Goal: Answer question/provide support

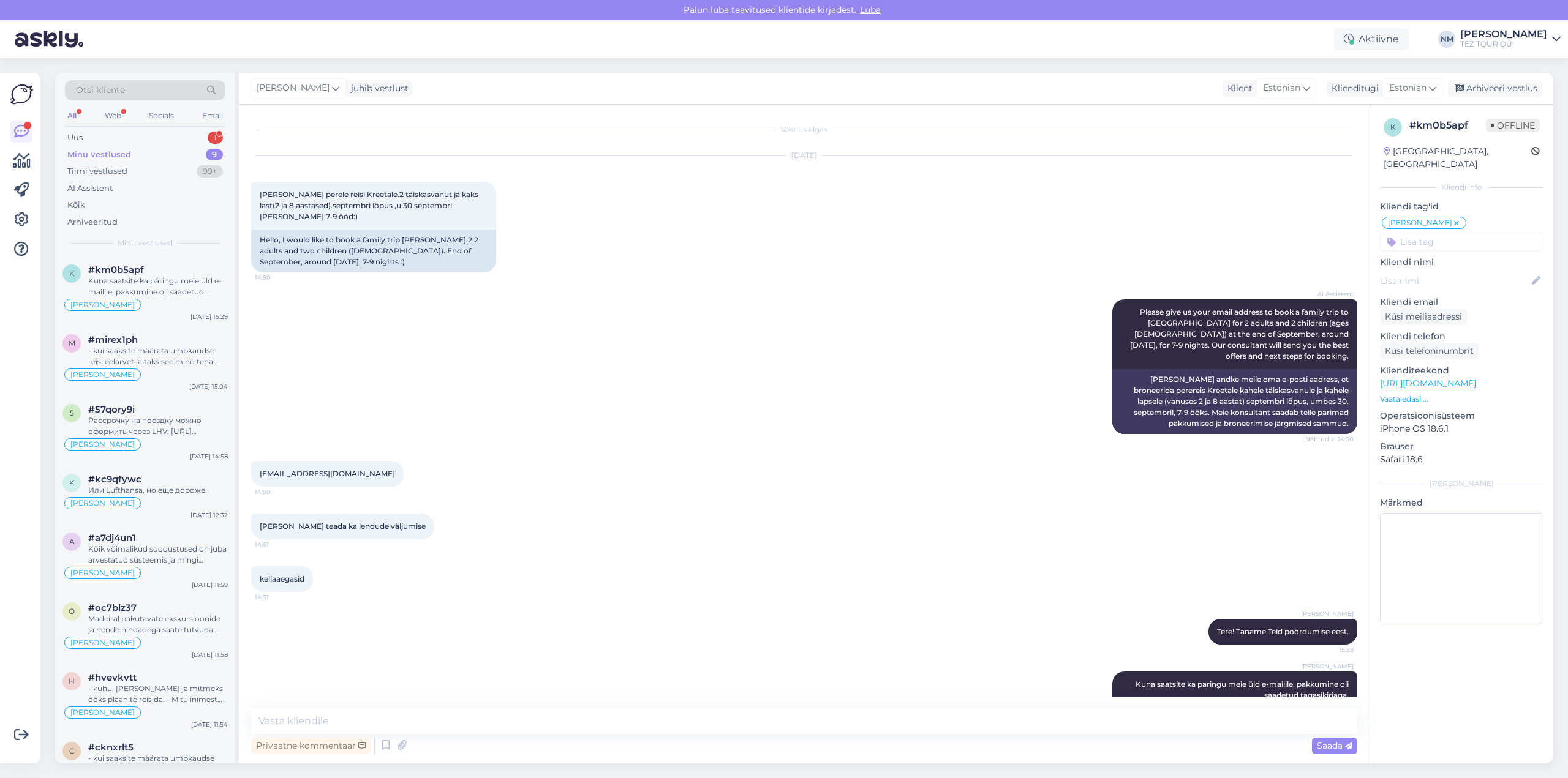
scroll to position [25, 0]
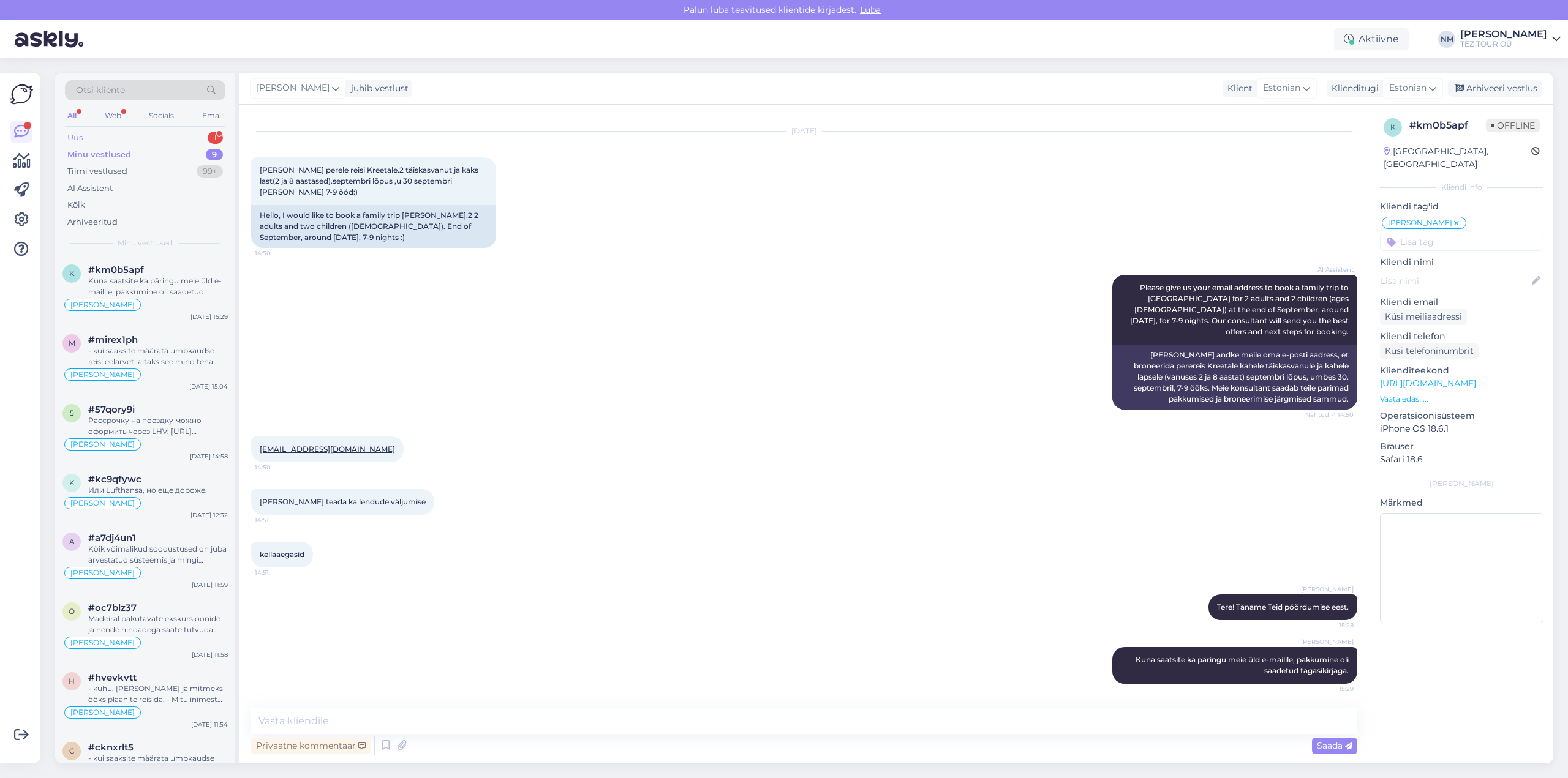
click at [217, 136] on div "1" at bounding box center [215, 138] width 15 height 12
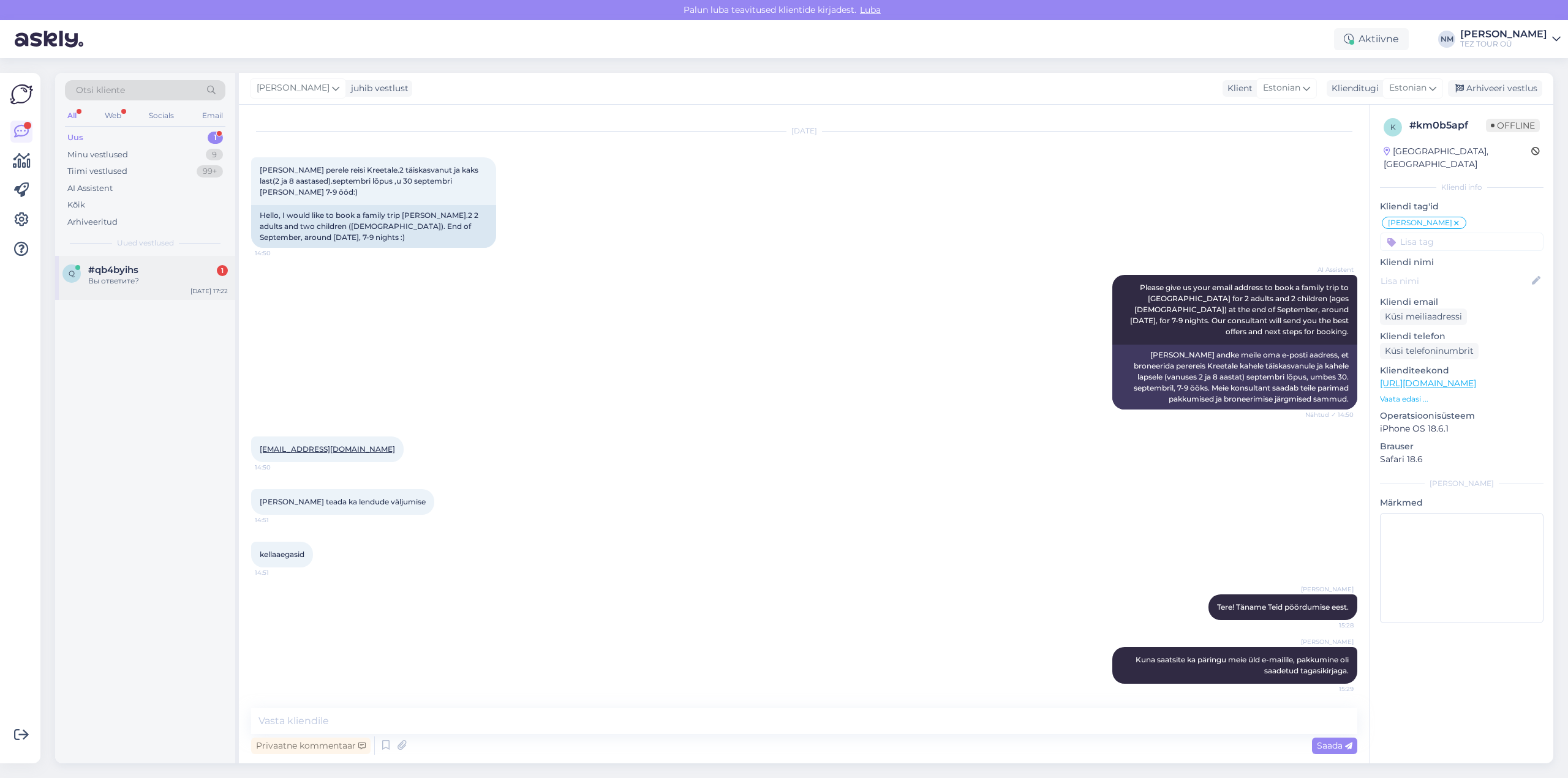
click at [154, 279] on div "Вы ответите?" at bounding box center [158, 280] width 139 height 11
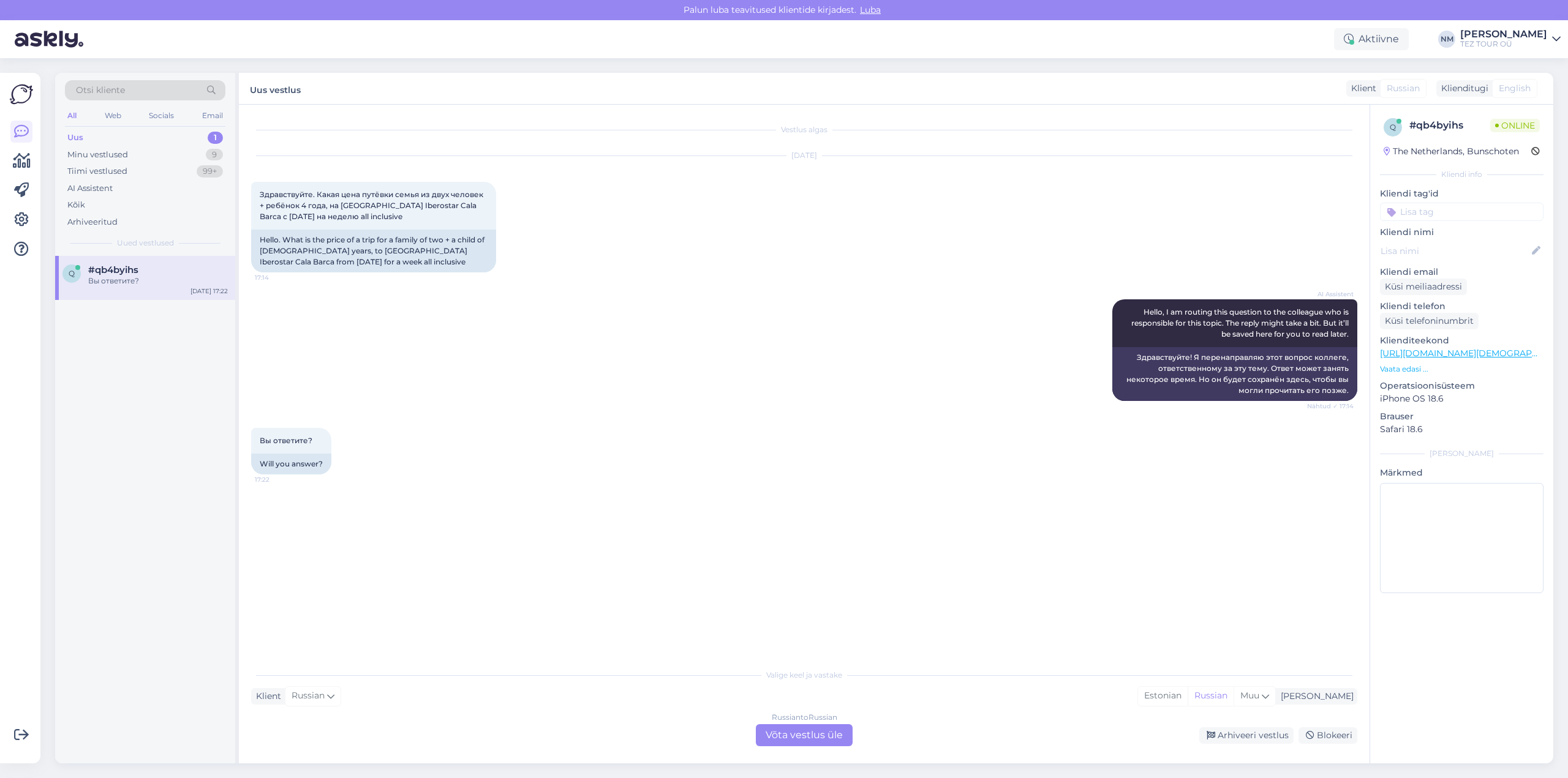
click at [795, 729] on div "Russian to Russian Võta vestlus üle" at bounding box center [804, 736] width 97 height 22
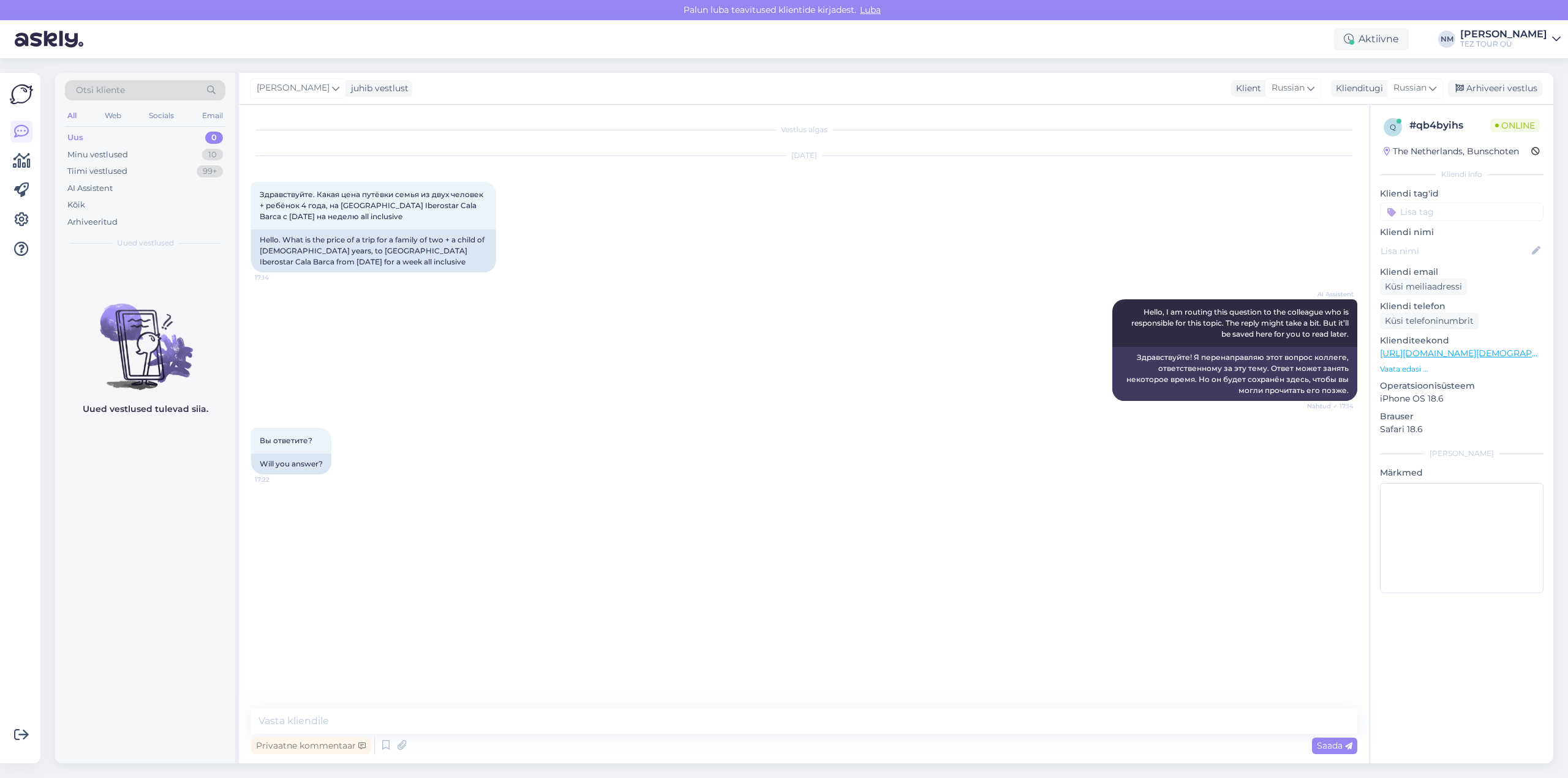
click at [1422, 207] on input at bounding box center [1462, 212] width 163 height 18
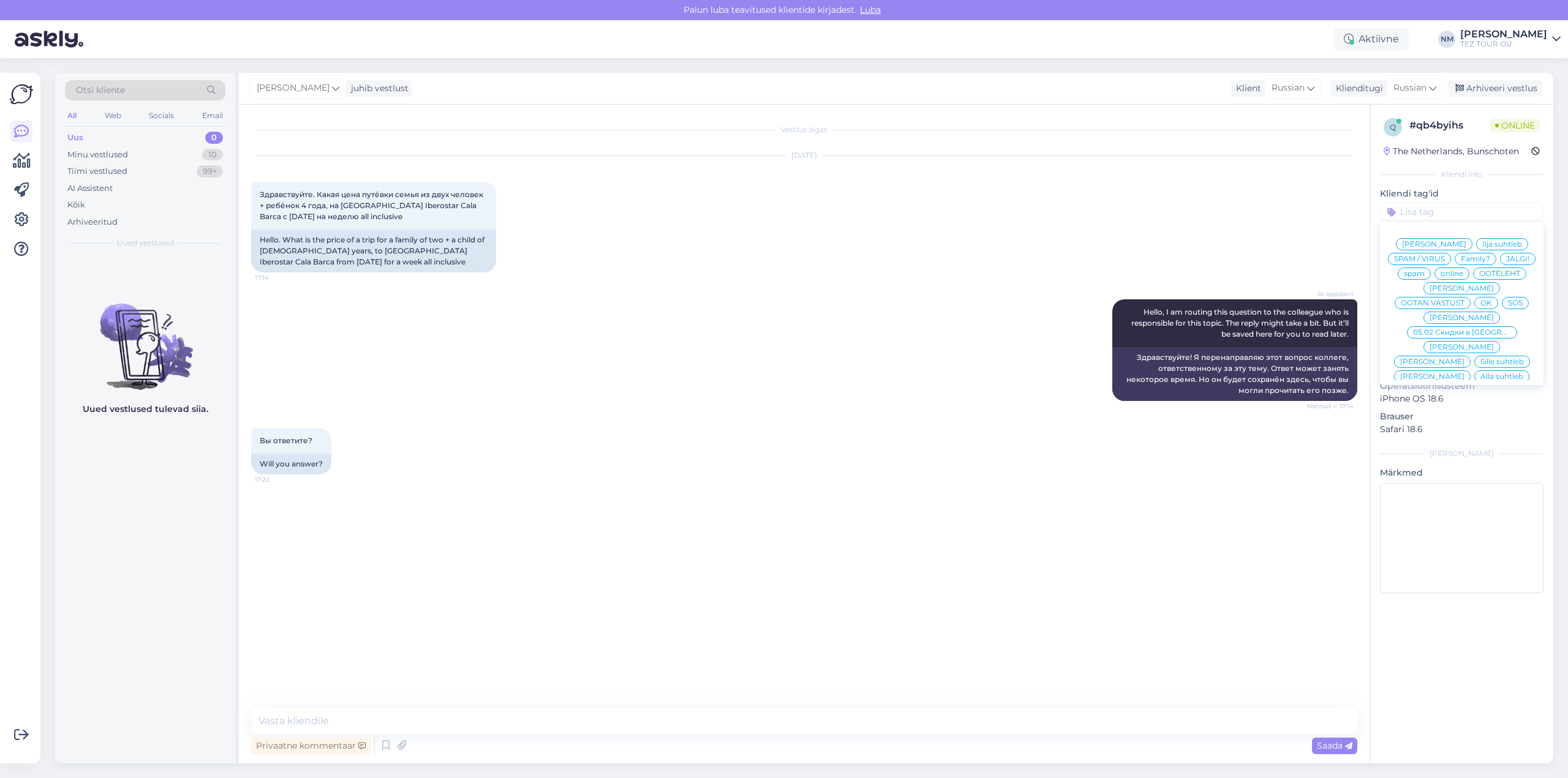
click at [1476, 402] on span "[PERSON_NAME]" at bounding box center [1462, 406] width 65 height 7
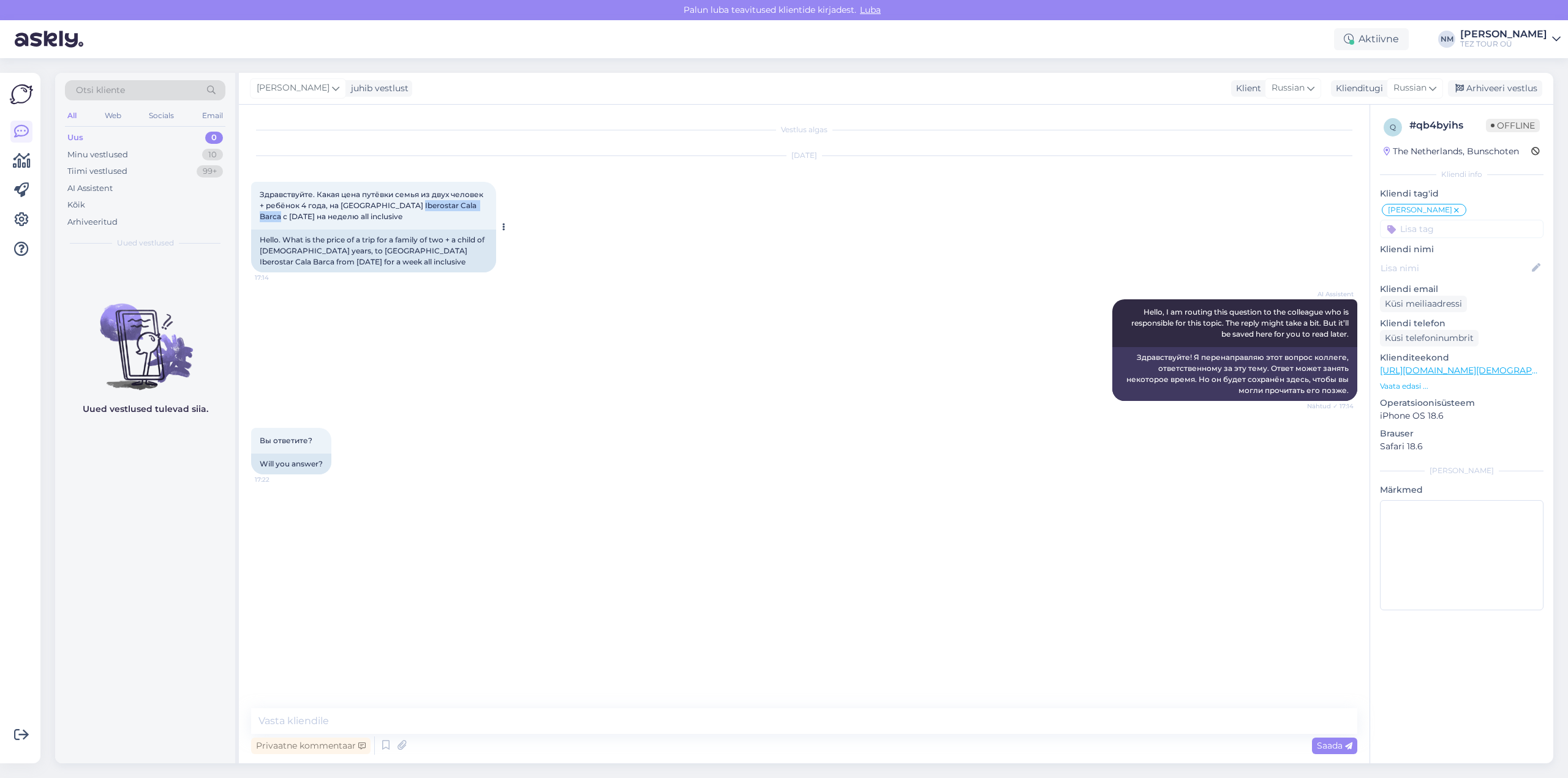
drag, startPoint x: 422, startPoint y: 206, endPoint x: 281, endPoint y: 219, distance: 141.6
click at [281, 219] on span "Здравствуйте. Какая цена путёвки семья из двух человек + ребёнок 4 года, на [GE…" at bounding box center [373, 206] width 226 height 32
copy span "Iberostar [PERSON_NAME]"
click at [371, 717] on textarea at bounding box center [805, 721] width 1107 height 26
type textarea "Добрый вечер! Благодарим Вас за обращение."
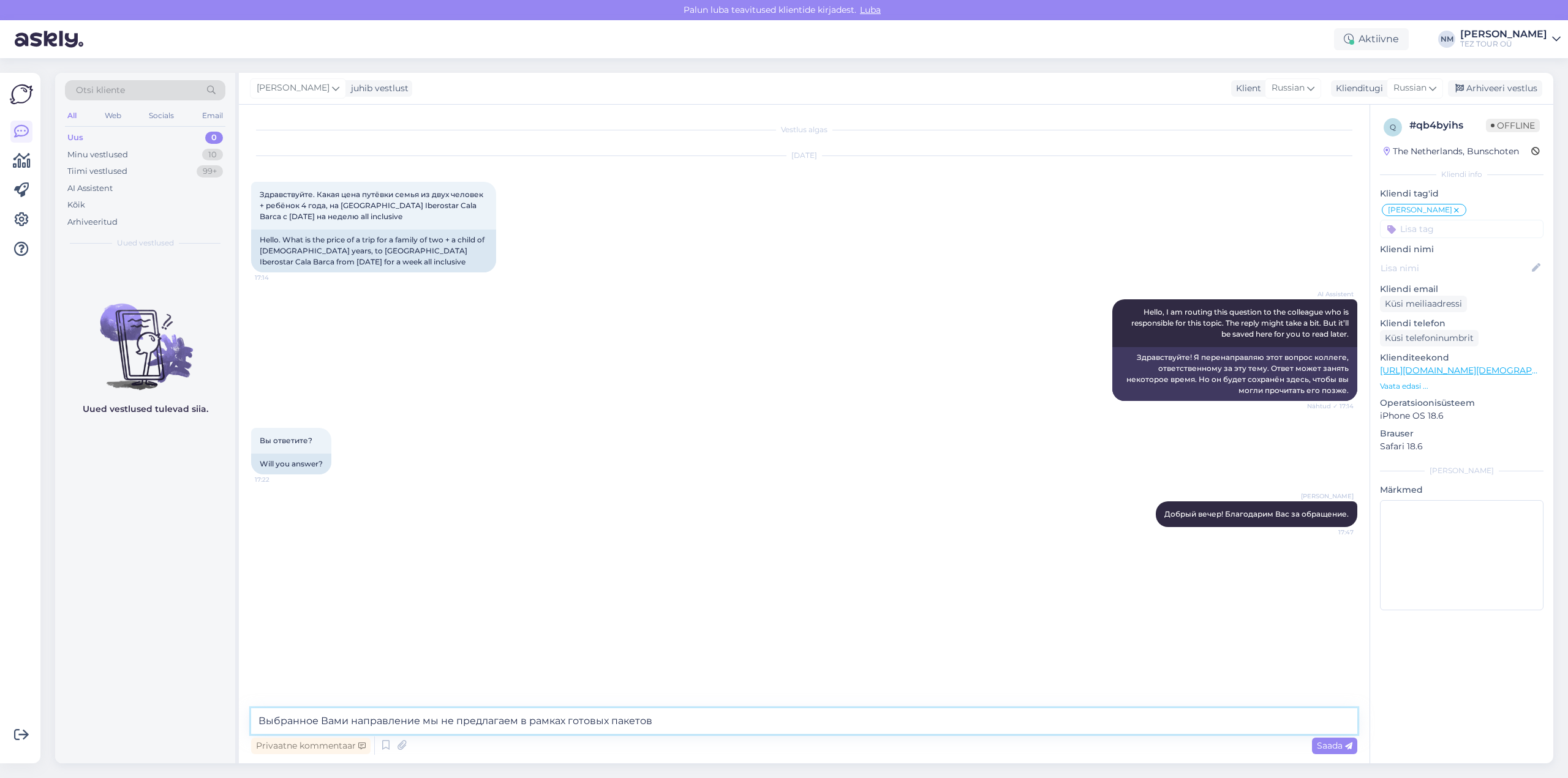
type textarea "Выбранное Вами направление мы не предлагаем в рамках готовых пакетов."
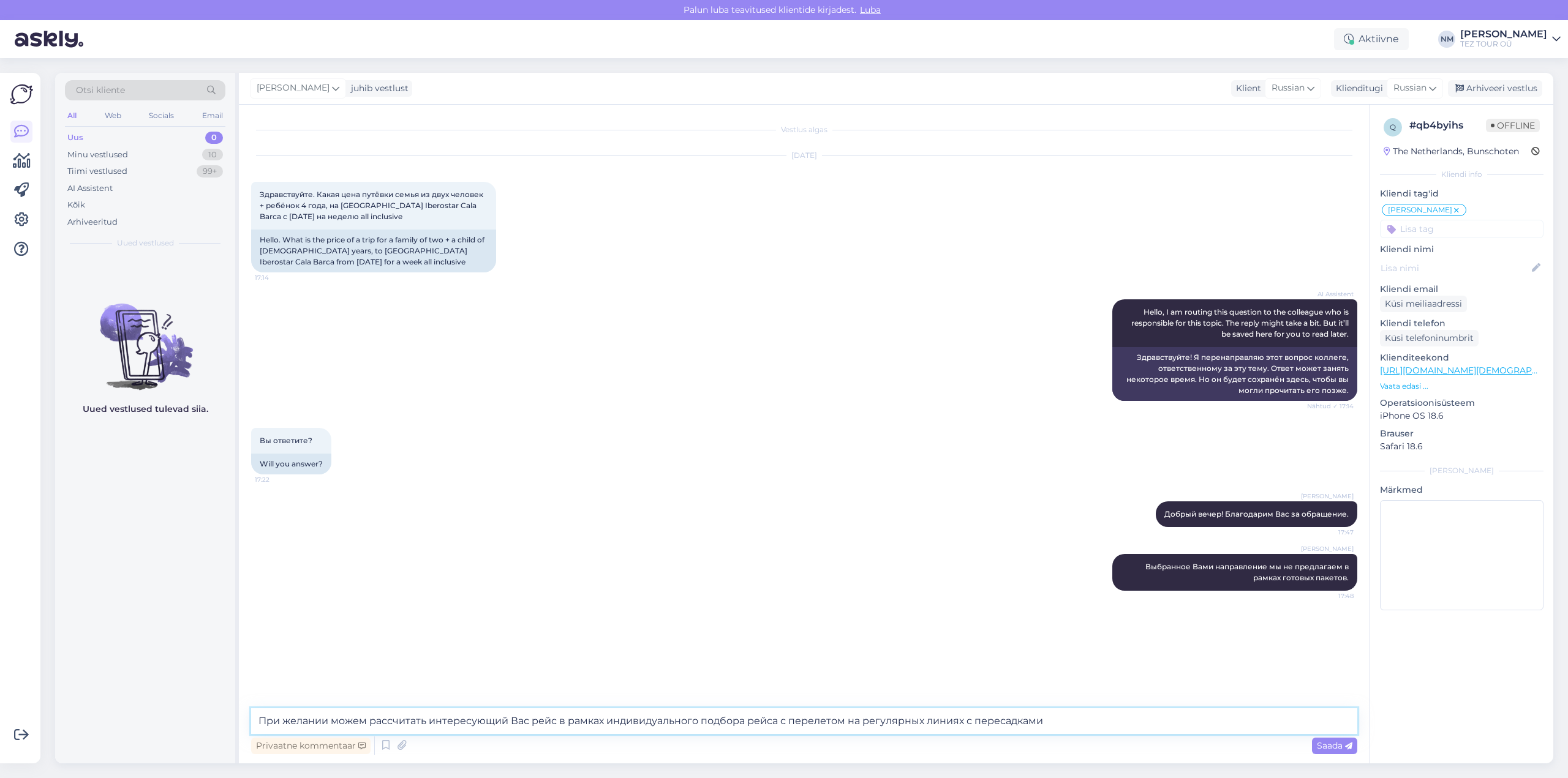
type textarea "При желании можем рассчитать интересующий Вас рейс в рамках индивидуального под…"
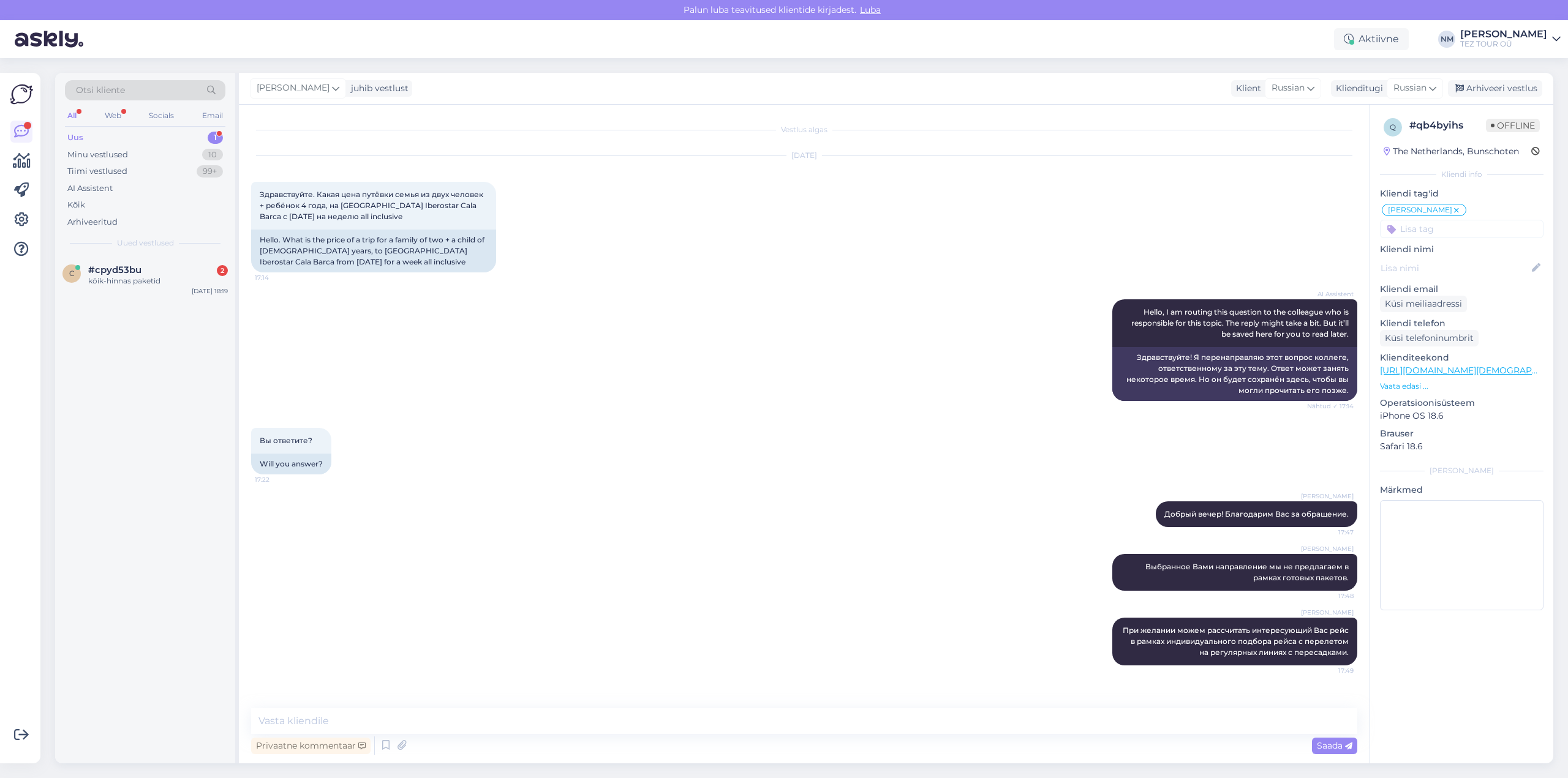
click at [214, 132] on div "1" at bounding box center [215, 138] width 15 height 12
click at [131, 282] on div "kõik-hinnas paketid" at bounding box center [158, 280] width 139 height 11
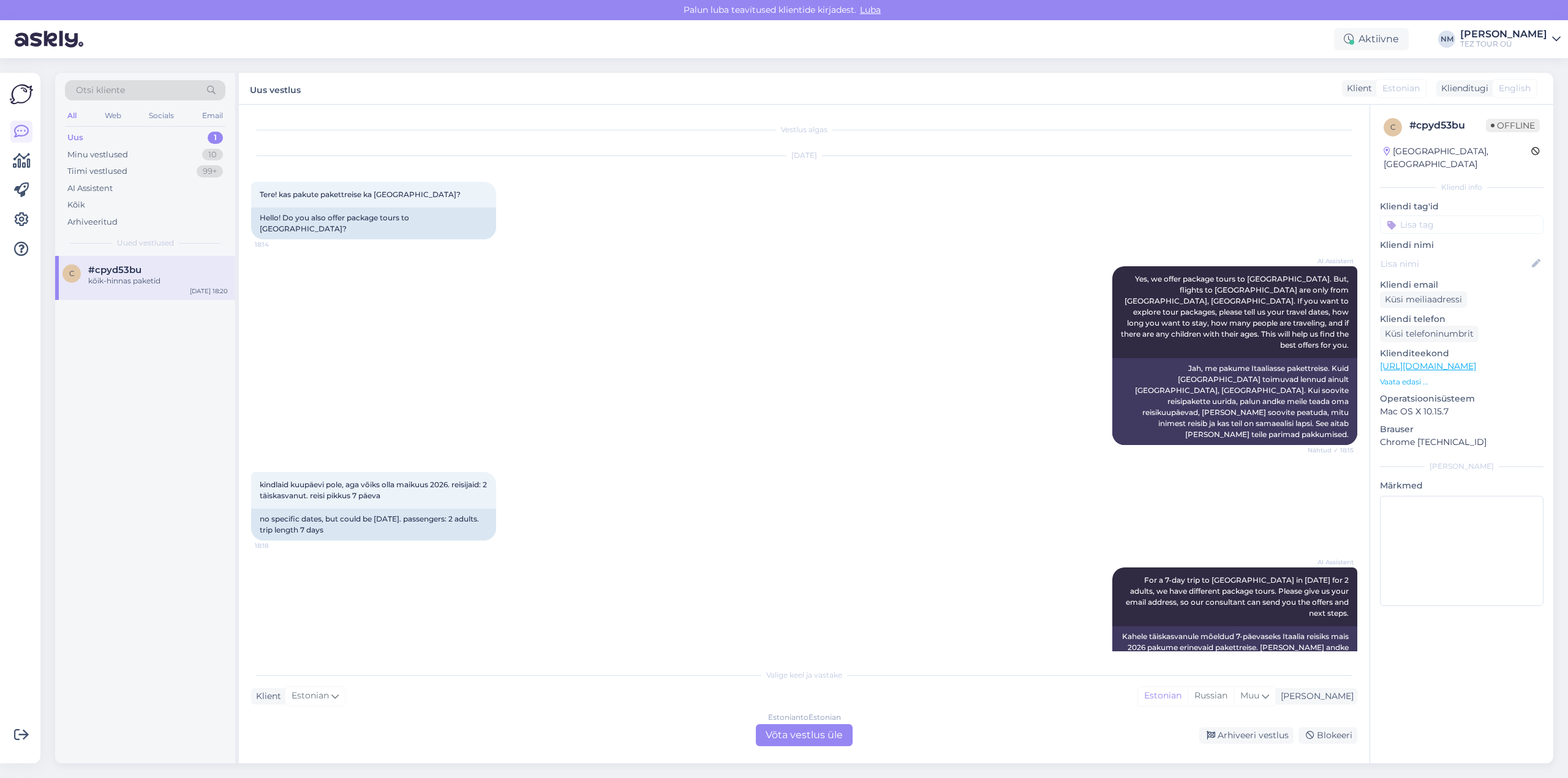
click at [809, 737] on div "Estonian to Estonian Võta vestlus üle" at bounding box center [804, 736] width 97 height 22
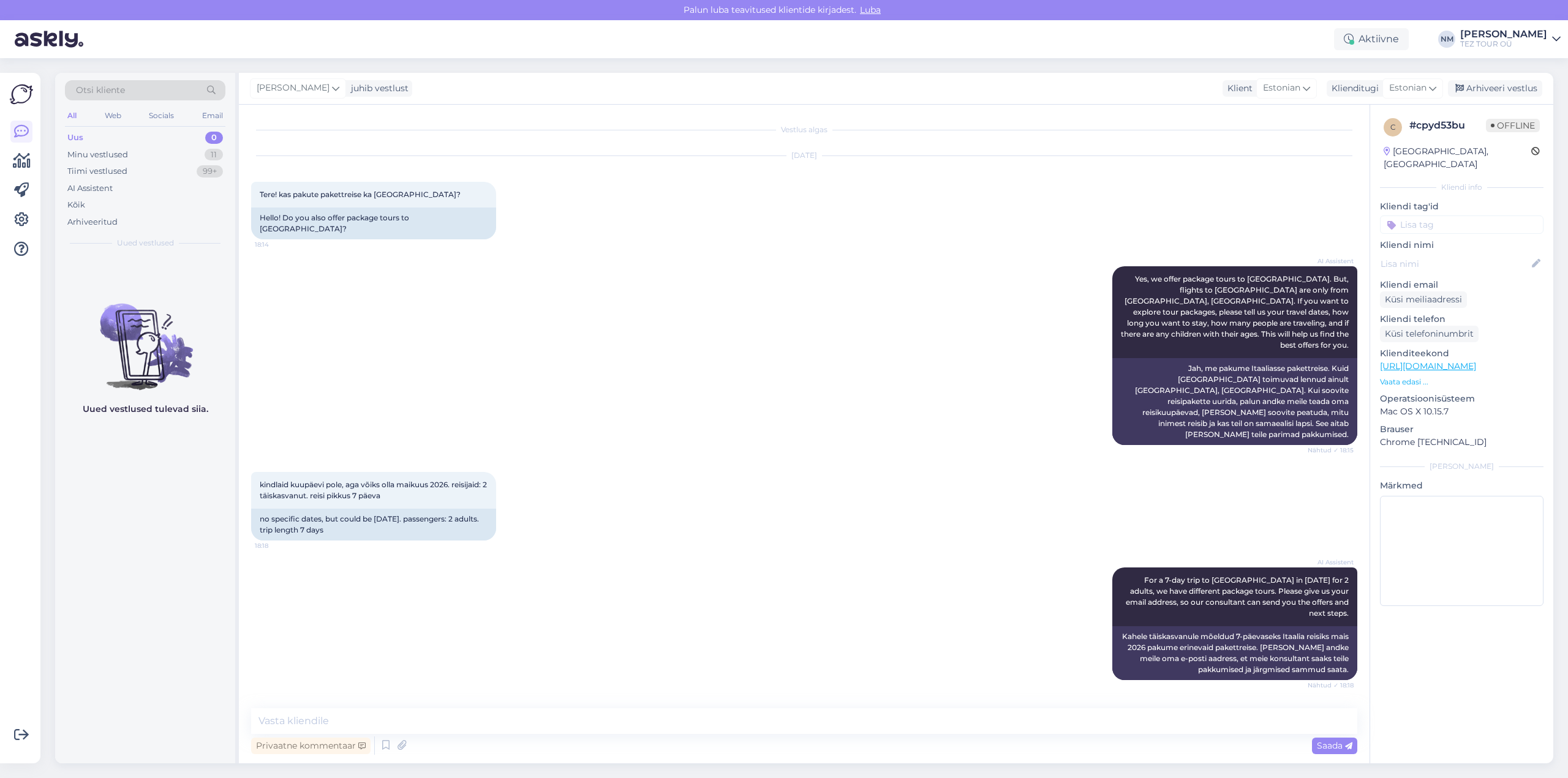
click at [1411, 216] on input at bounding box center [1462, 225] width 163 height 18
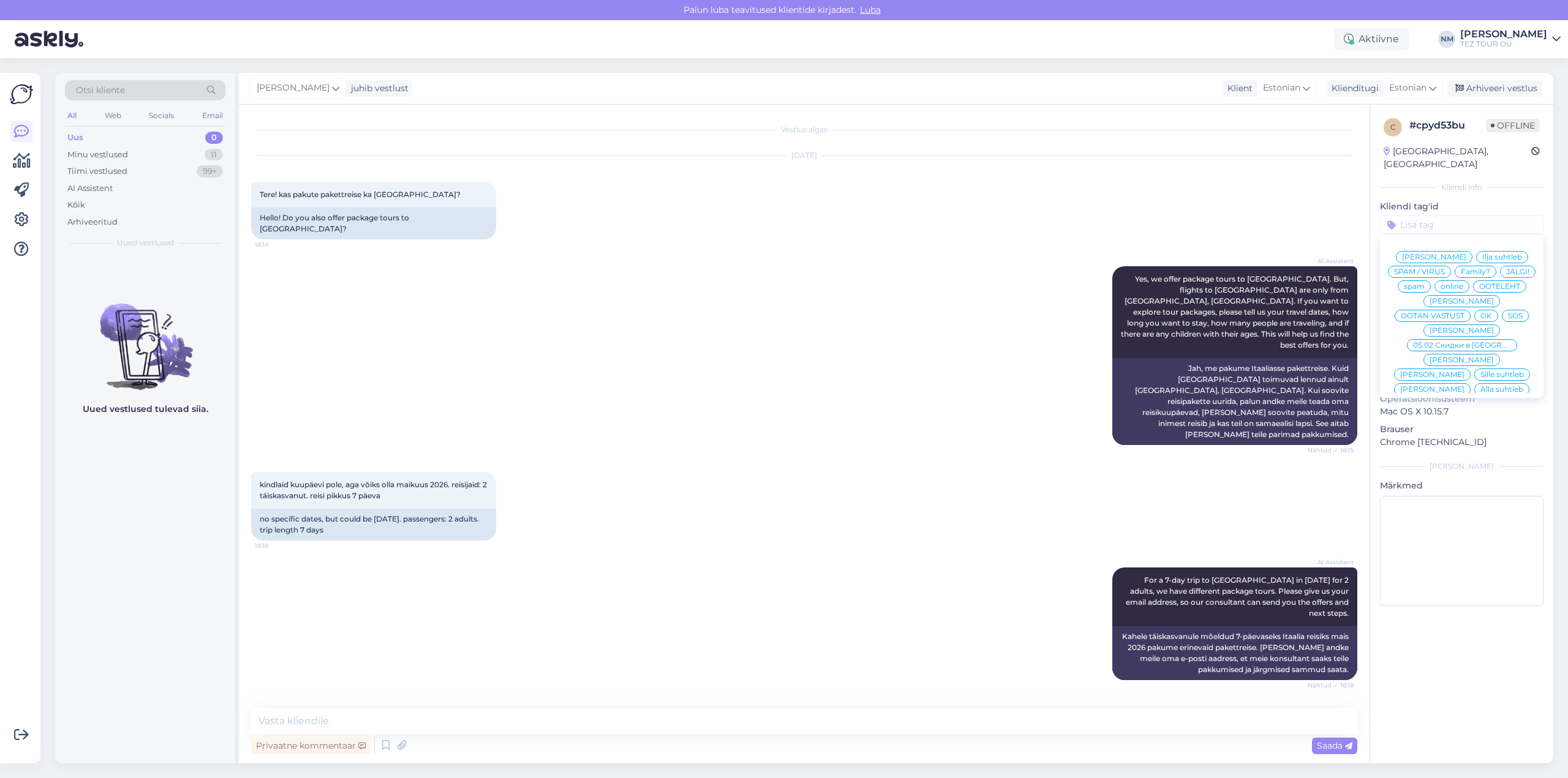
click at [1464, 416] on span "[PERSON_NAME]" at bounding box center [1462, 419] width 65 height 7
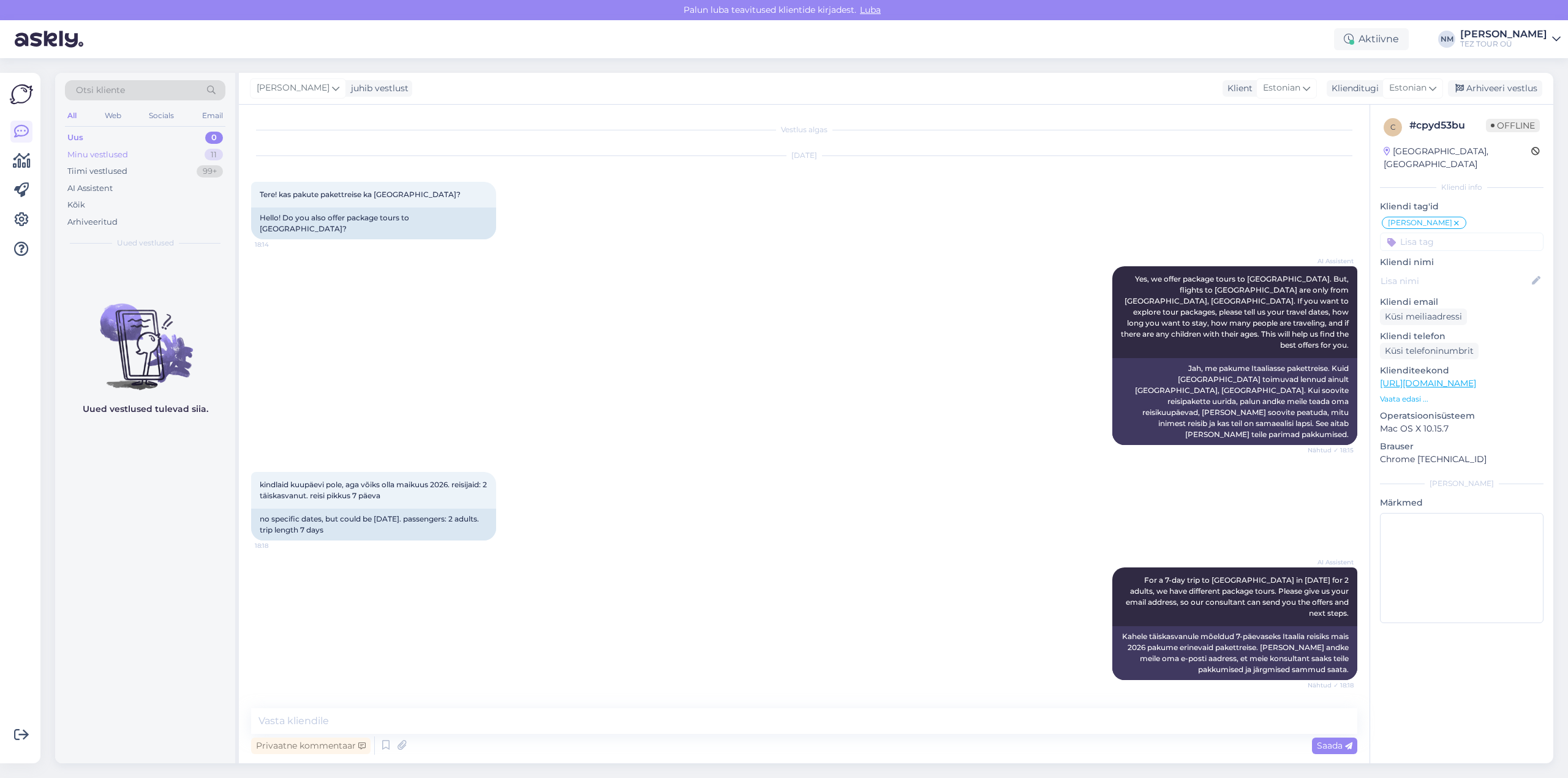
click at [215, 155] on div "11" at bounding box center [214, 154] width 18 height 12
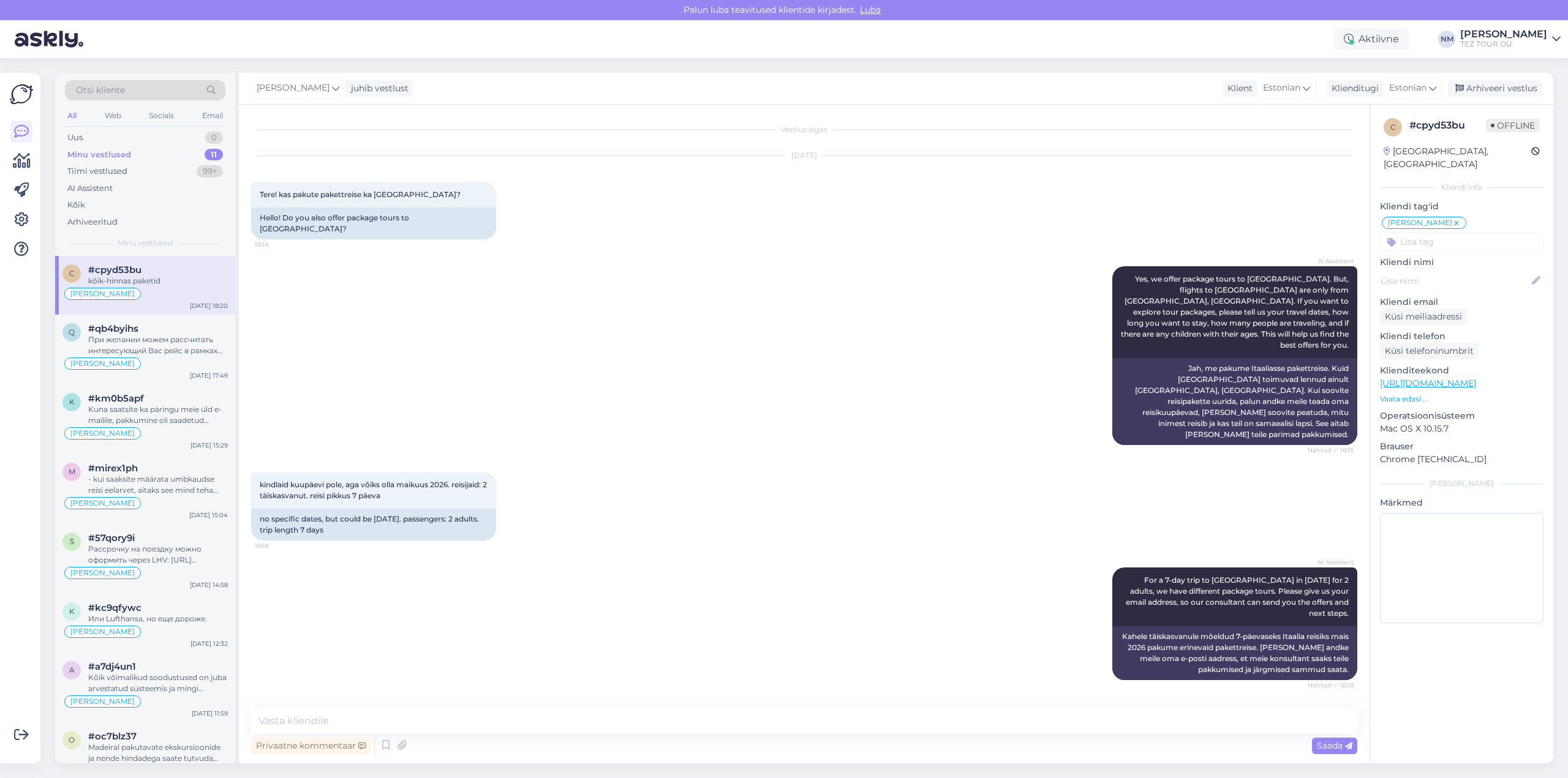
click at [182, 282] on div "kõik-hinnas paketid" at bounding box center [158, 280] width 139 height 11
click at [362, 723] on textarea at bounding box center [805, 721] width 1107 height 26
drag, startPoint x: 340, startPoint y: 664, endPoint x: 261, endPoint y: 663, distance: 79.0
click at [261, 707] on div "[EMAIL_ADDRESS][DOMAIN_NAME] 18:19" at bounding box center [328, 720] width 153 height 26
copy link "[EMAIL_ADDRESS][DOMAIN_NAME]"
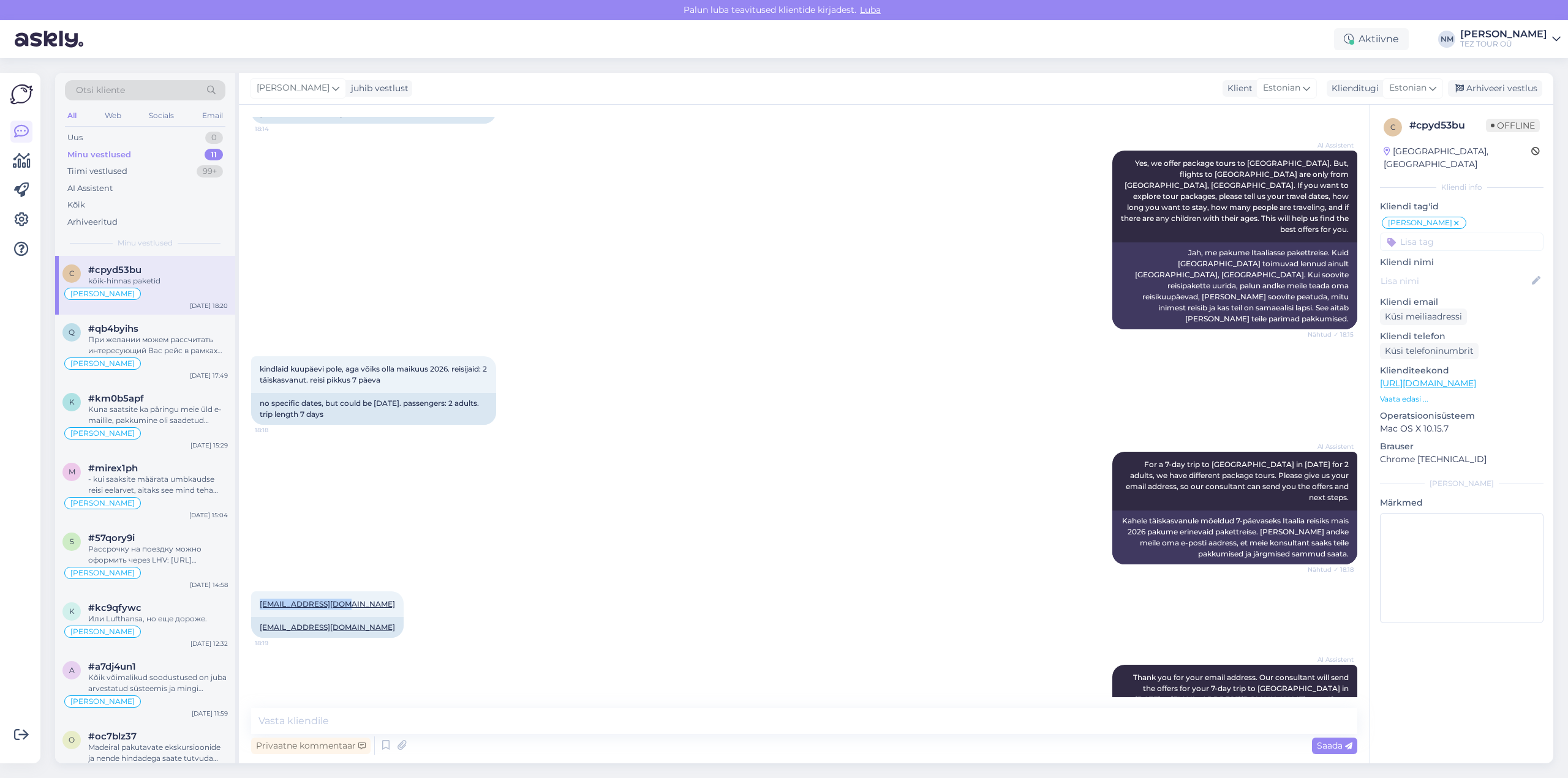
scroll to position [56, 0]
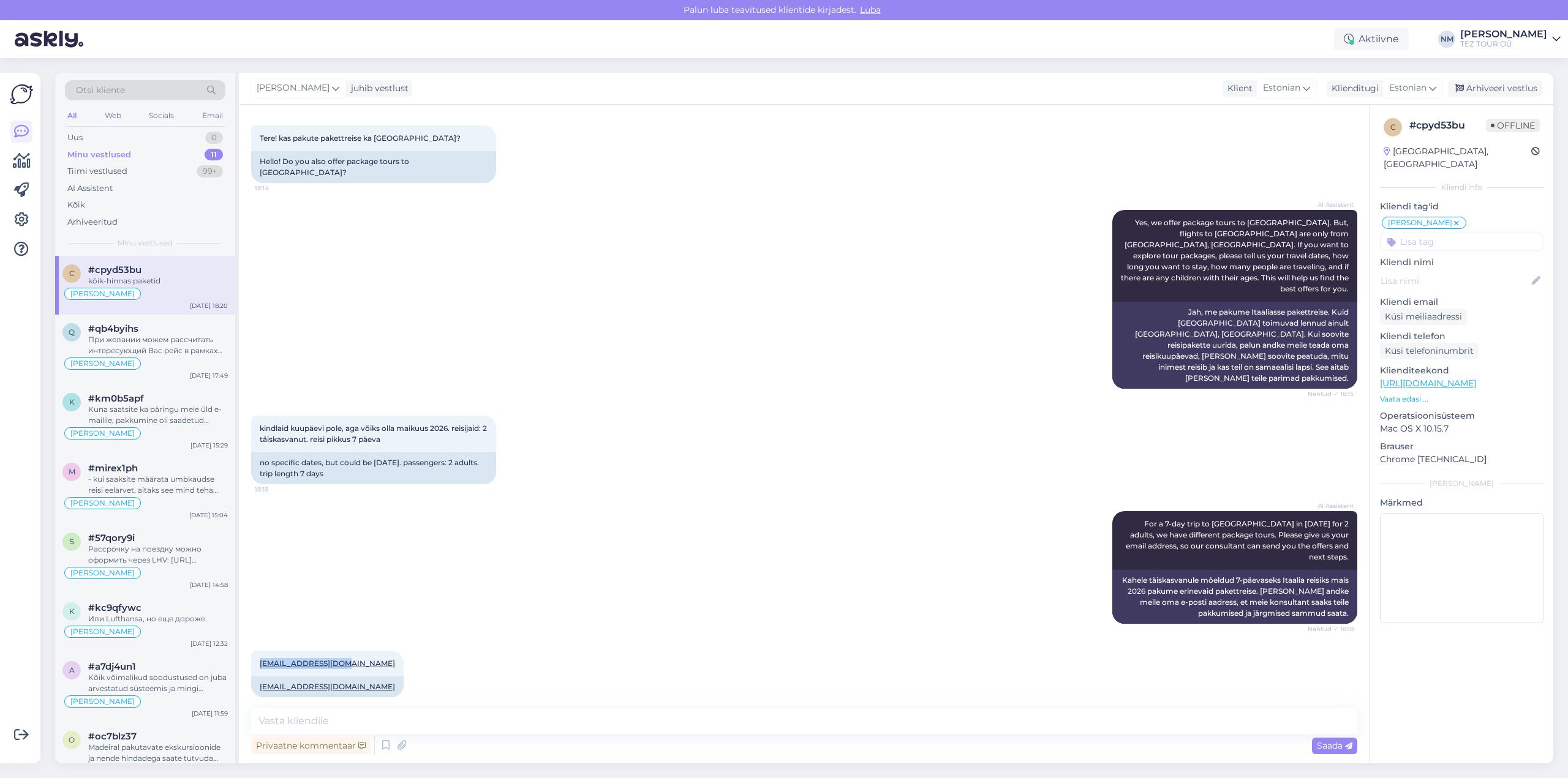
copy link "[EMAIL_ADDRESS][DOMAIN_NAME]"
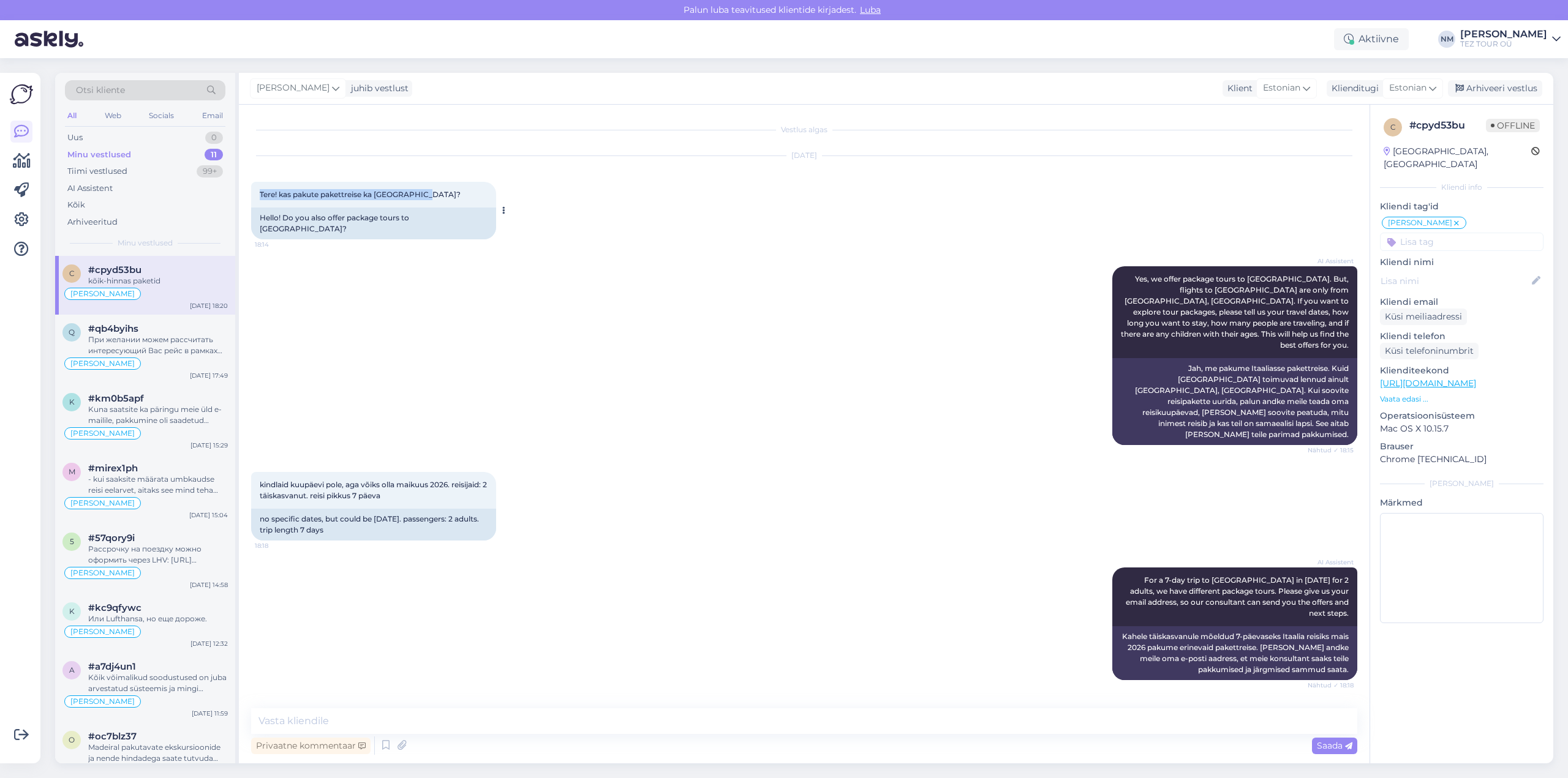
drag, startPoint x: 402, startPoint y: 194, endPoint x: 251, endPoint y: 189, distance: 151.1
click at [254, 187] on div "Tere! kas pakute pakettreise ka [GEOGRAPHIC_DATA]? 18:14" at bounding box center [373, 194] width 245 height 26
copy span "Tere! kas pakute pakettreise ka [GEOGRAPHIC_DATA]?"
click at [272, 480] on span "kindlaid kuupäevi pole, aga võiks olla maikuus 2026. reisijaid: 2 täiskasvanut.…" at bounding box center [374, 490] width 229 height 20
drag, startPoint x: 395, startPoint y: 452, endPoint x: 261, endPoint y: 439, distance: 134.6
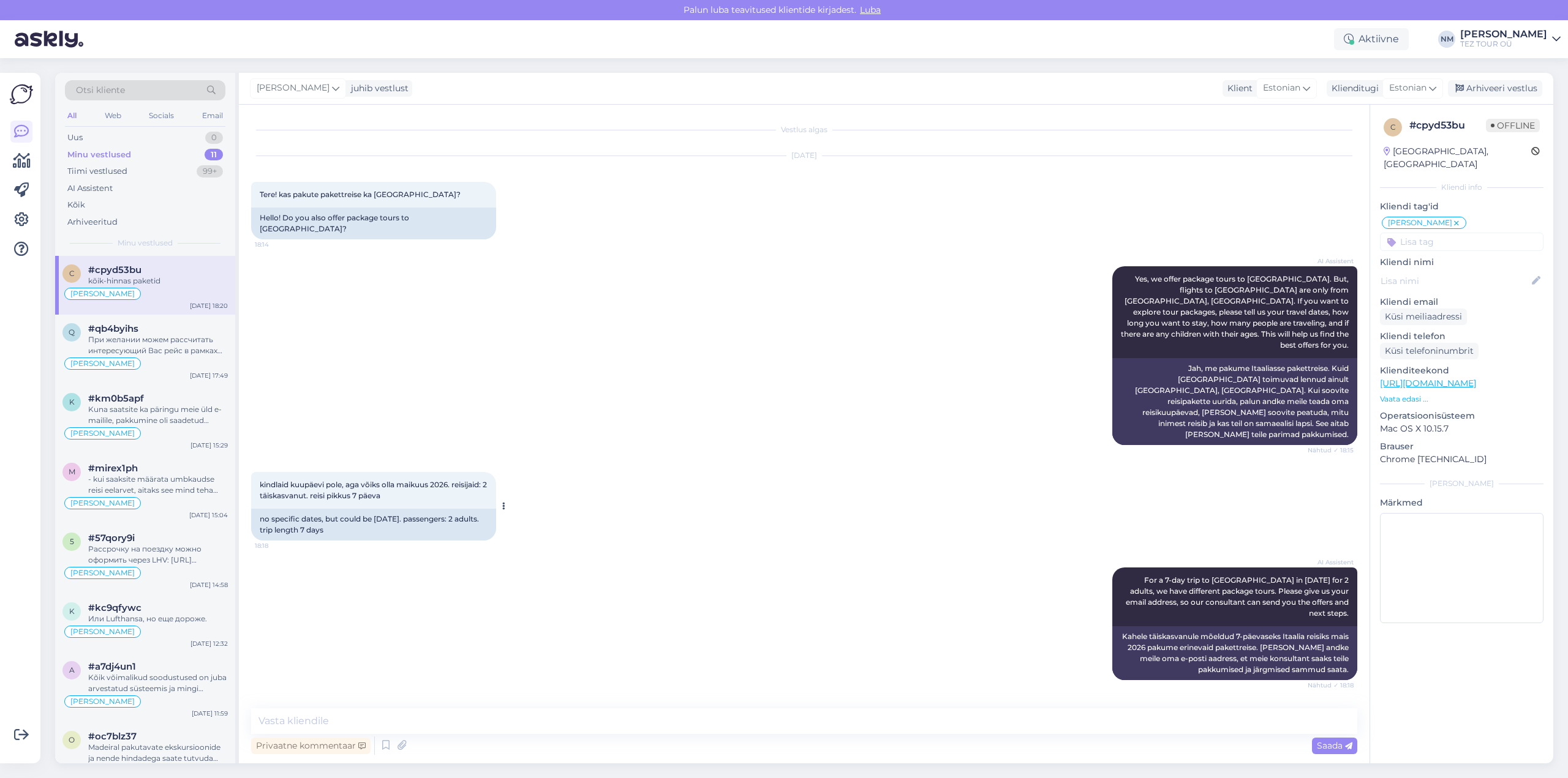
click at [261, 472] on div "kindlaid kuupäevi pole, aga võiks olla maikuus 2026. reisijaid: 2 täiskasvanut.…" at bounding box center [373, 490] width 245 height 36
copy span "kindlaid kuupäevi pole, aga võiks olla maikuus 2026. reisijaid: 2 täiskasvanut.…"
click at [274, 564] on div "AI Assistent For a 7-day trip to [GEOGRAPHIC_DATA] in [DATE] for 2 adults, we h…" at bounding box center [805, 624] width 1107 height 139
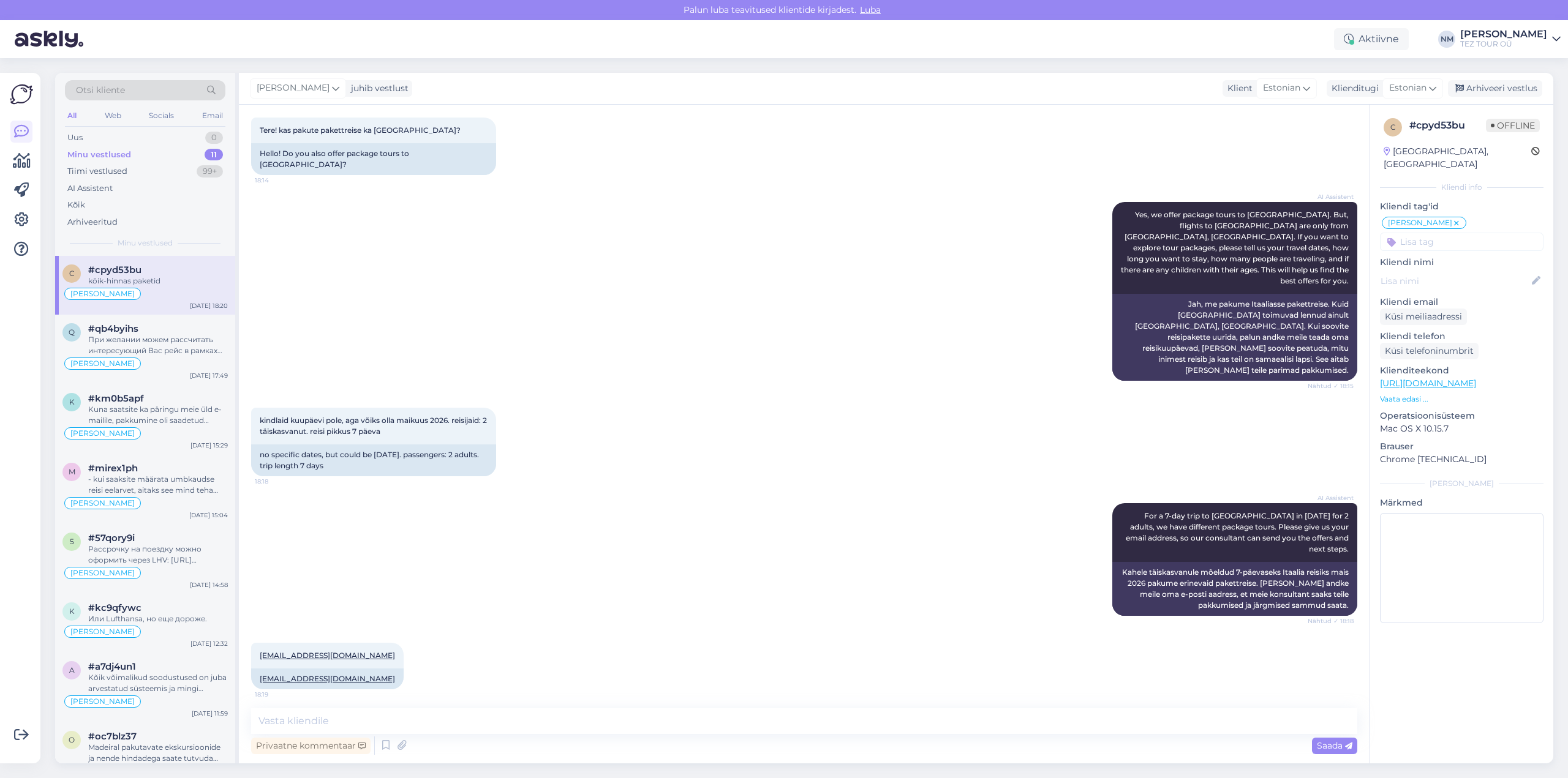
scroll to position [61, 0]
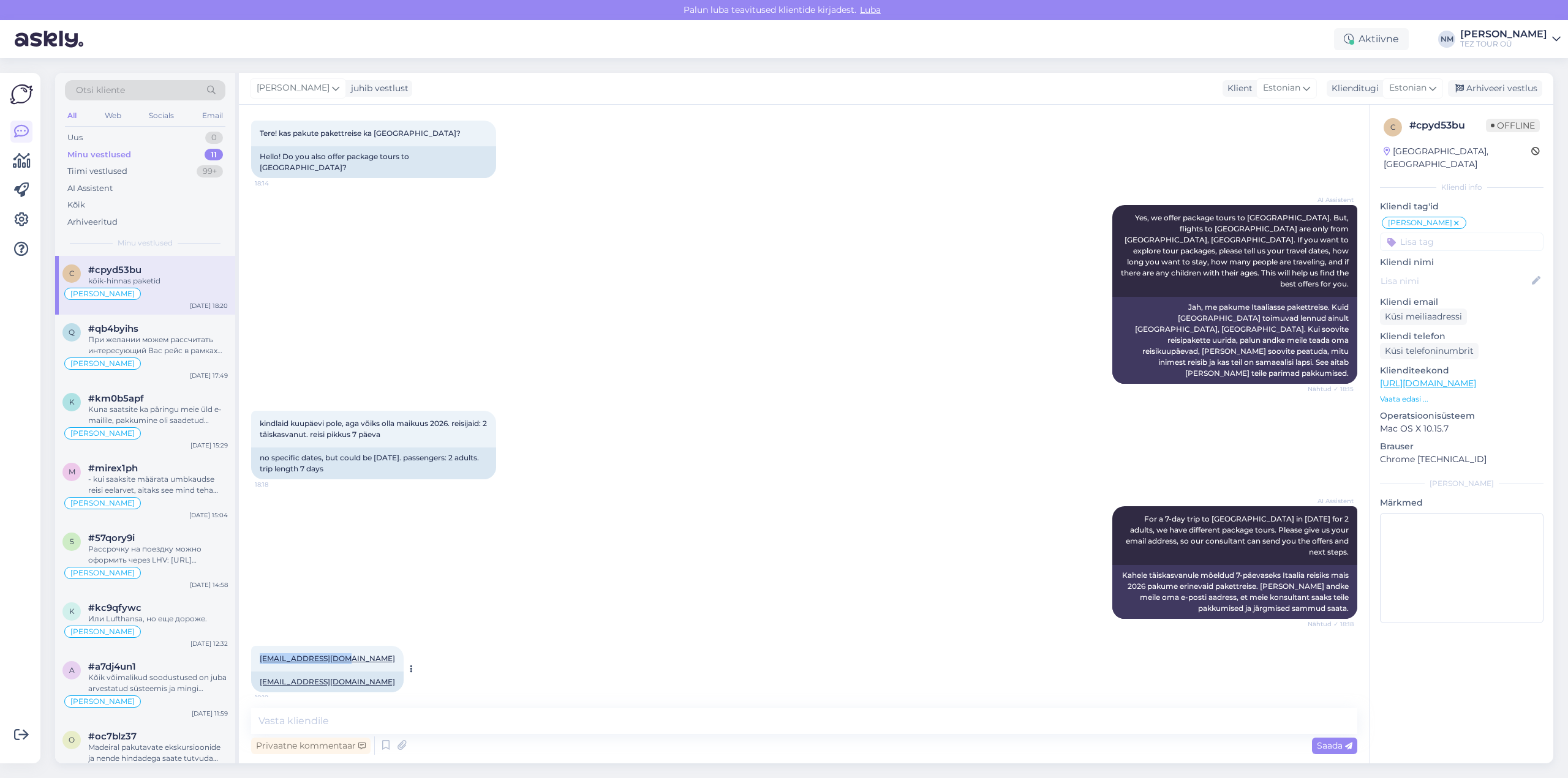
drag, startPoint x: 337, startPoint y: 605, endPoint x: 260, endPoint y: 598, distance: 77.3
click at [260, 646] on div "[EMAIL_ADDRESS][DOMAIN_NAME] 18:19" at bounding box center [328, 659] width 153 height 26
copy link "[EMAIL_ADDRESS][DOMAIN_NAME]"
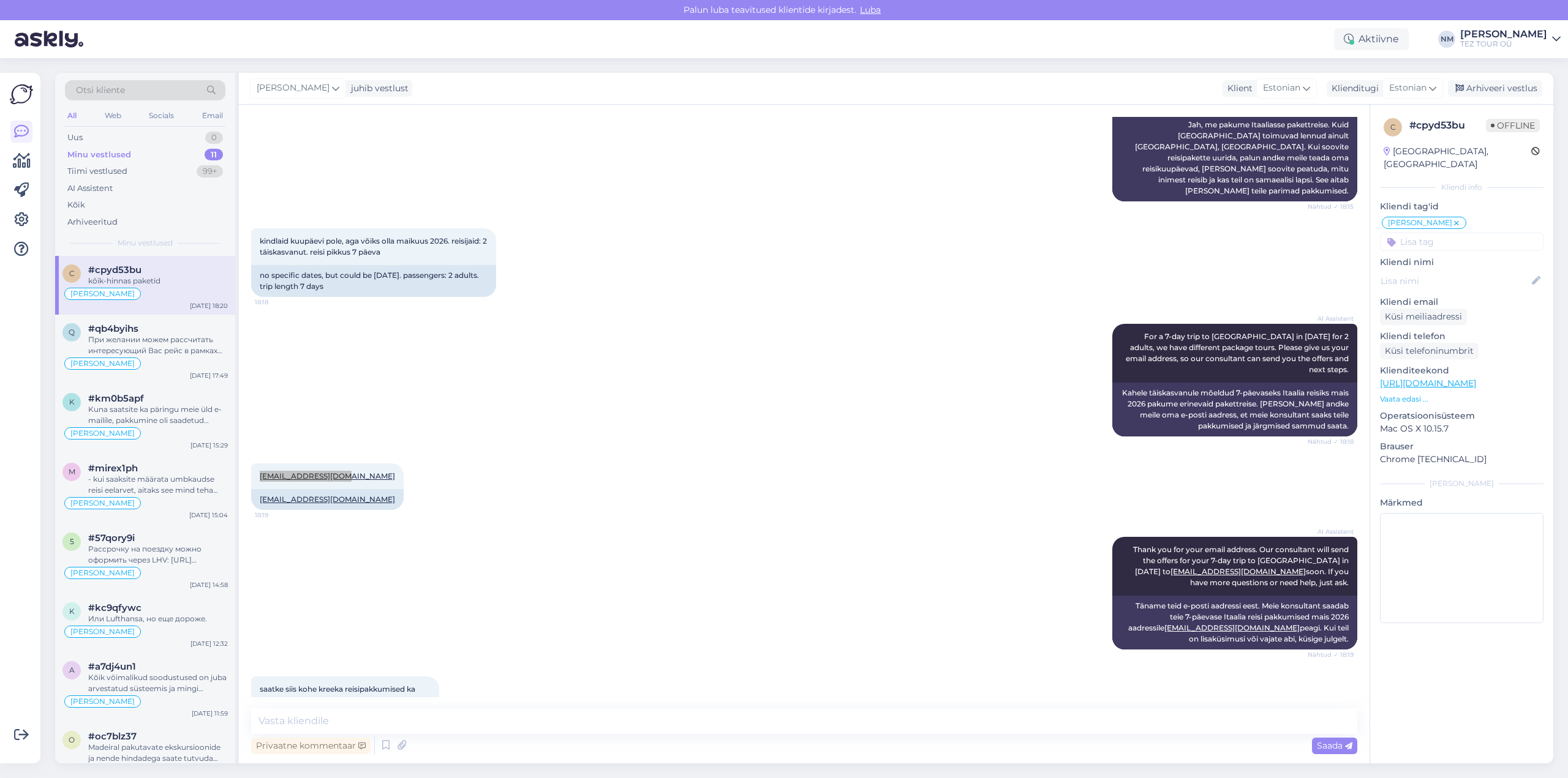
scroll to position [245, 0]
drag, startPoint x: 423, startPoint y: 634, endPoint x: 250, endPoint y: 635, distance: 173.0
click at [250, 635] on div "Vestlus algas [DATE] Tere! kas pakute pakettreise ka [GEOGRAPHIC_DATA]? 18:14 H…" at bounding box center [804, 434] width 1131 height 659
copy span "saatke siis kohe kreeka reisipakkumised ka"
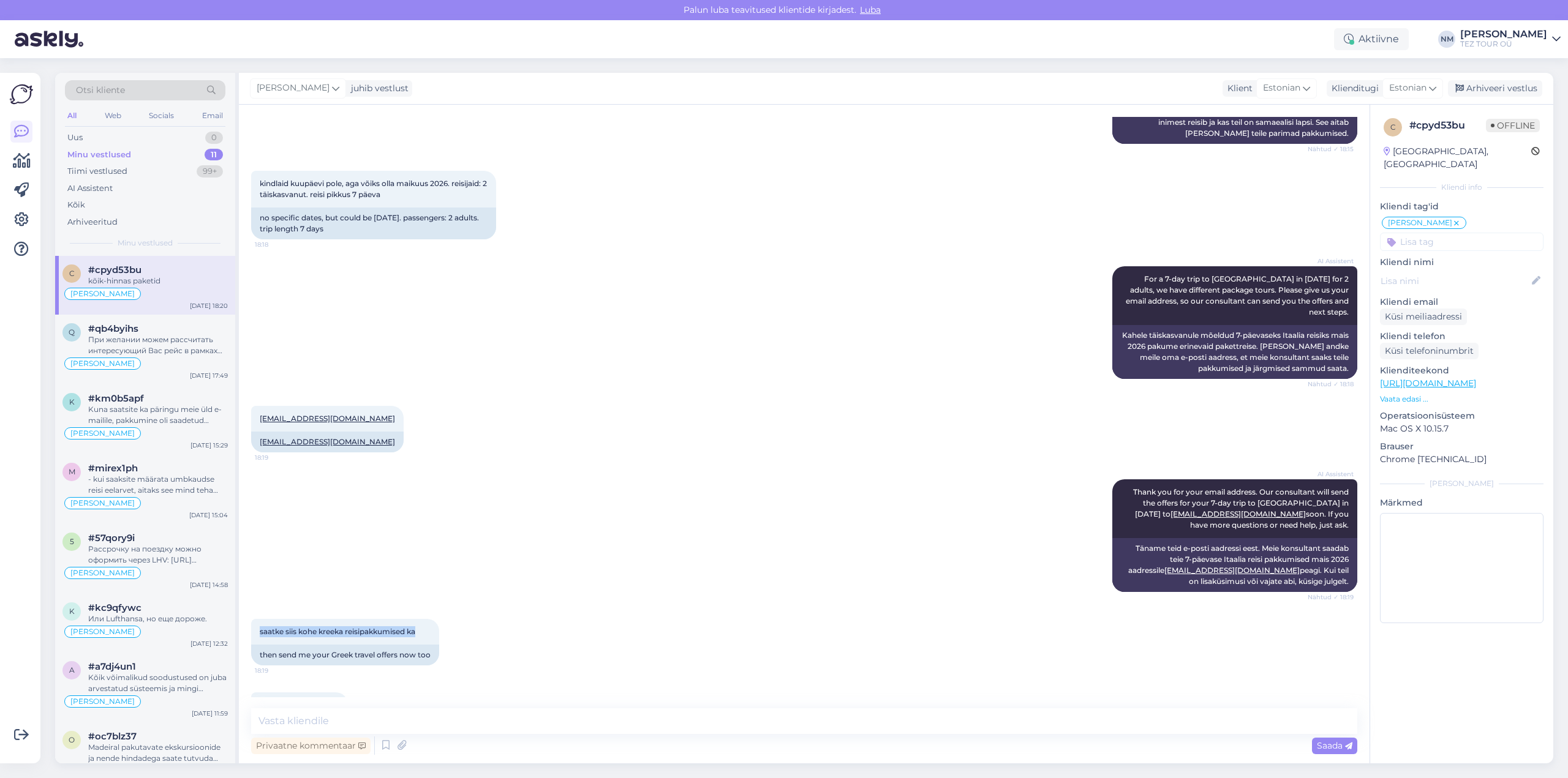
drag, startPoint x: 336, startPoint y: 652, endPoint x: 256, endPoint y: 649, distance: 80.1
click at [256, 693] on div "kõik-hinnas paketid 18:20" at bounding box center [299, 705] width 97 height 26
copy span "kõik-hinnas paketid"
click at [329, 721] on textarea at bounding box center [805, 721] width 1107 height 26
paste textarea "Tere! Täname, et tunnete huvi TEZ TOURi poolt pakutavate reisiteenuste vastu."
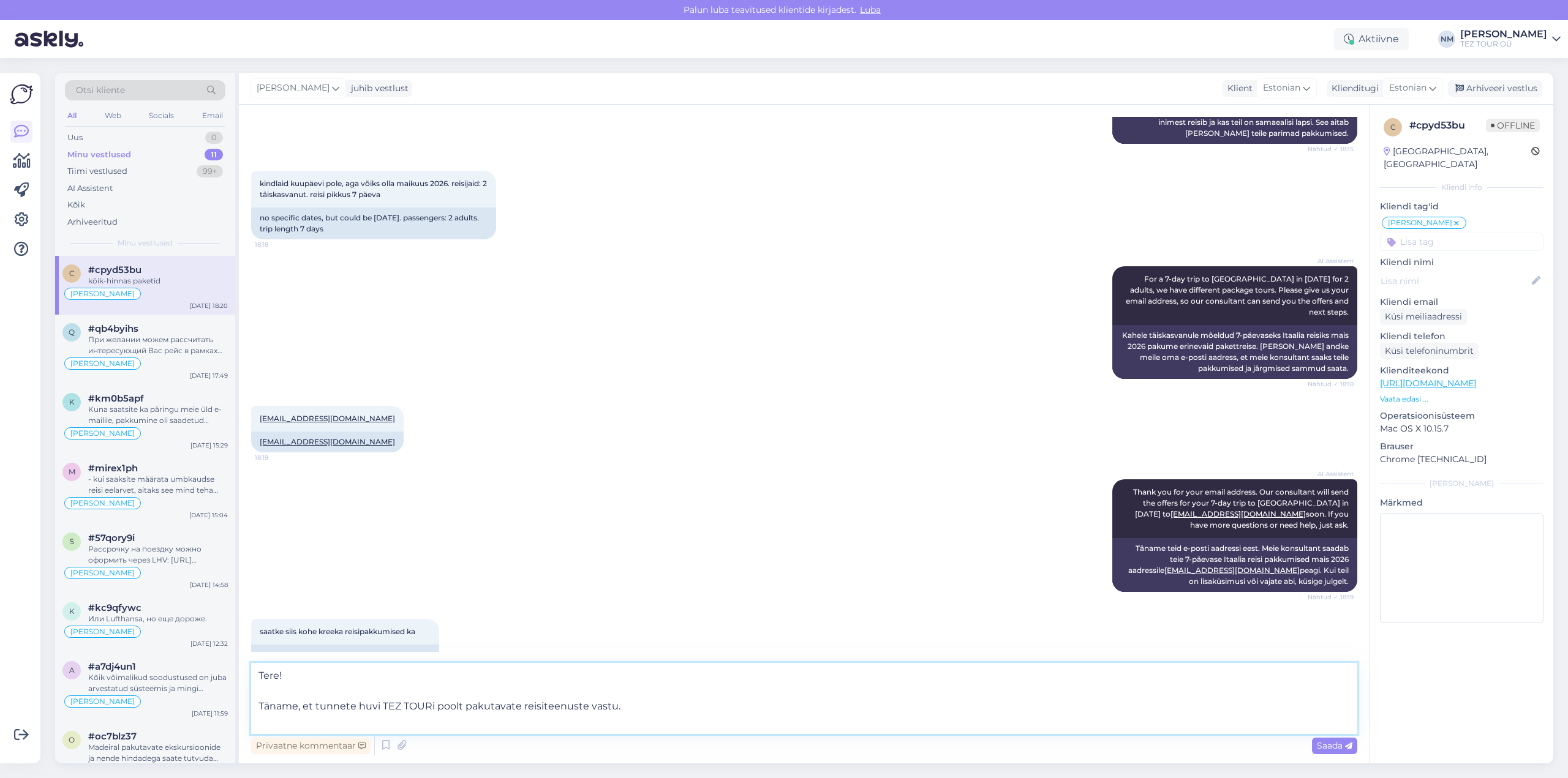
click at [259, 704] on textarea "Tere! Täname, et tunnete huvi TEZ TOURi poolt pakutavate reisiteenuste vastu." at bounding box center [805, 699] width 1107 height 71
type textarea "Tere! Täname, et tunnete huvi TEZ TOURi poolt pakutavate reisiteenuste vastu."
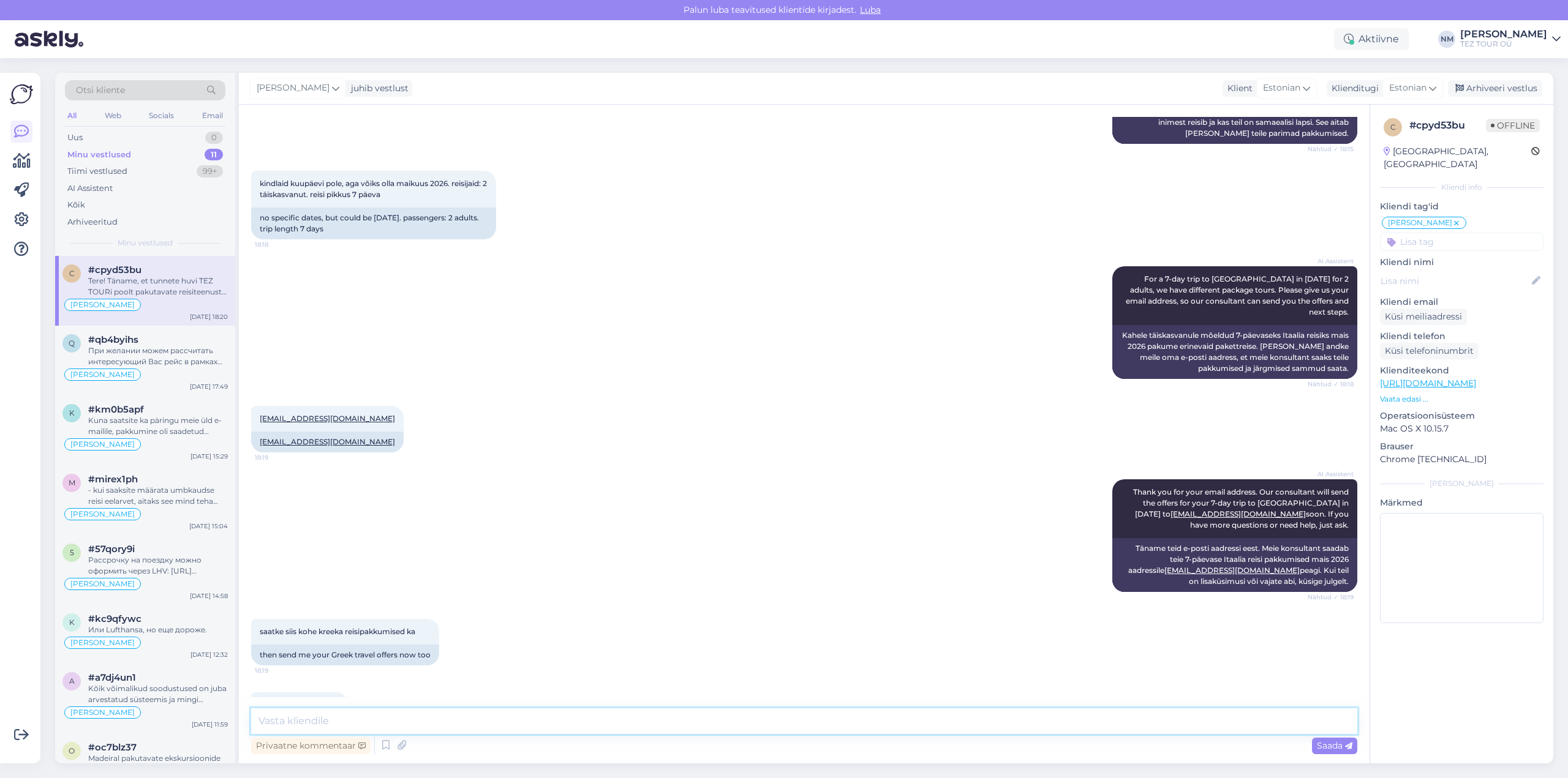
scroll to position [365, 0]
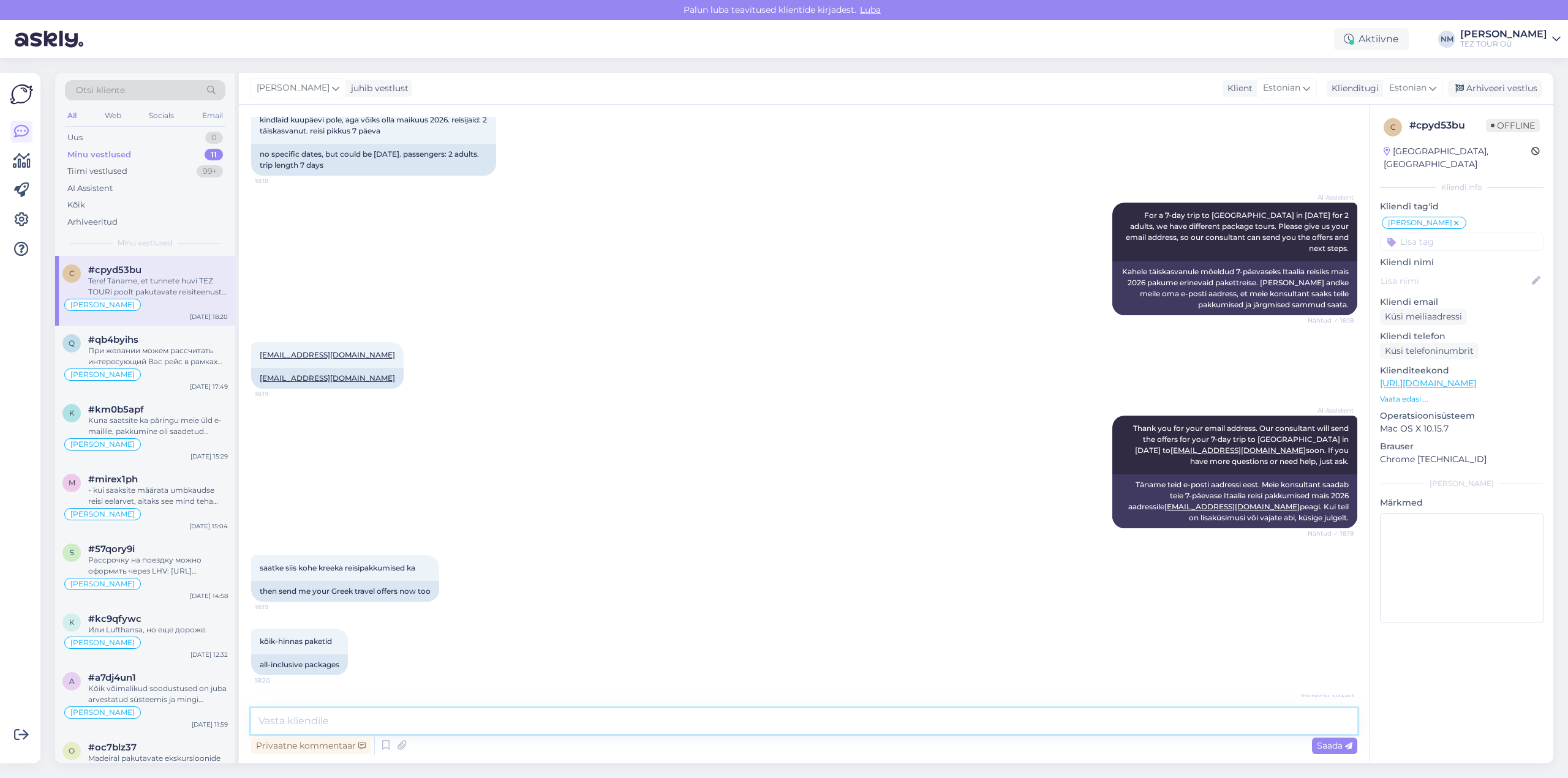
click at [271, 722] on textarea at bounding box center [805, 721] width 1107 height 26
type textarea "Vastus on saadetud mainitud e-mailile."
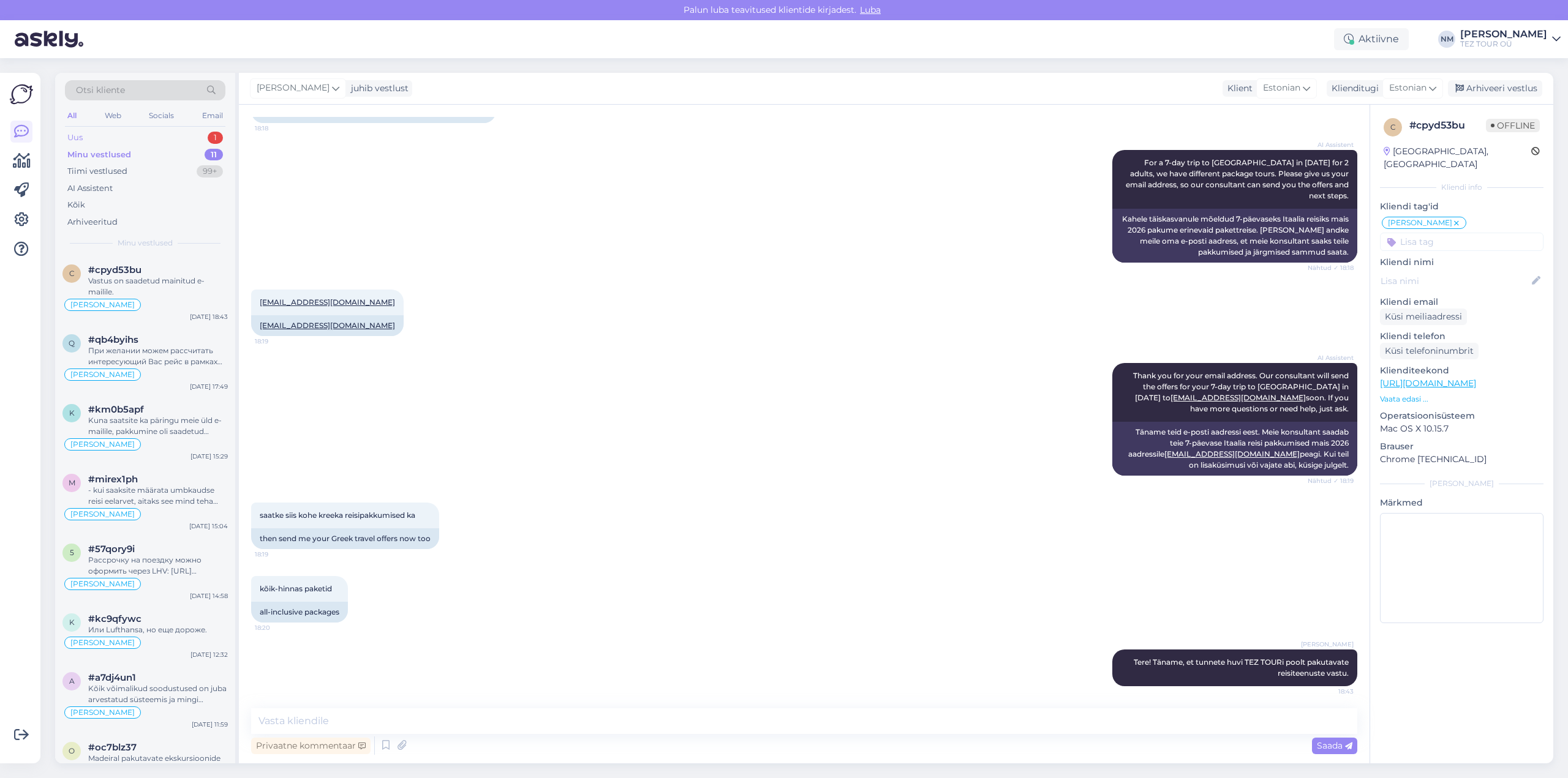
click at [214, 134] on div "1" at bounding box center [215, 138] width 15 height 12
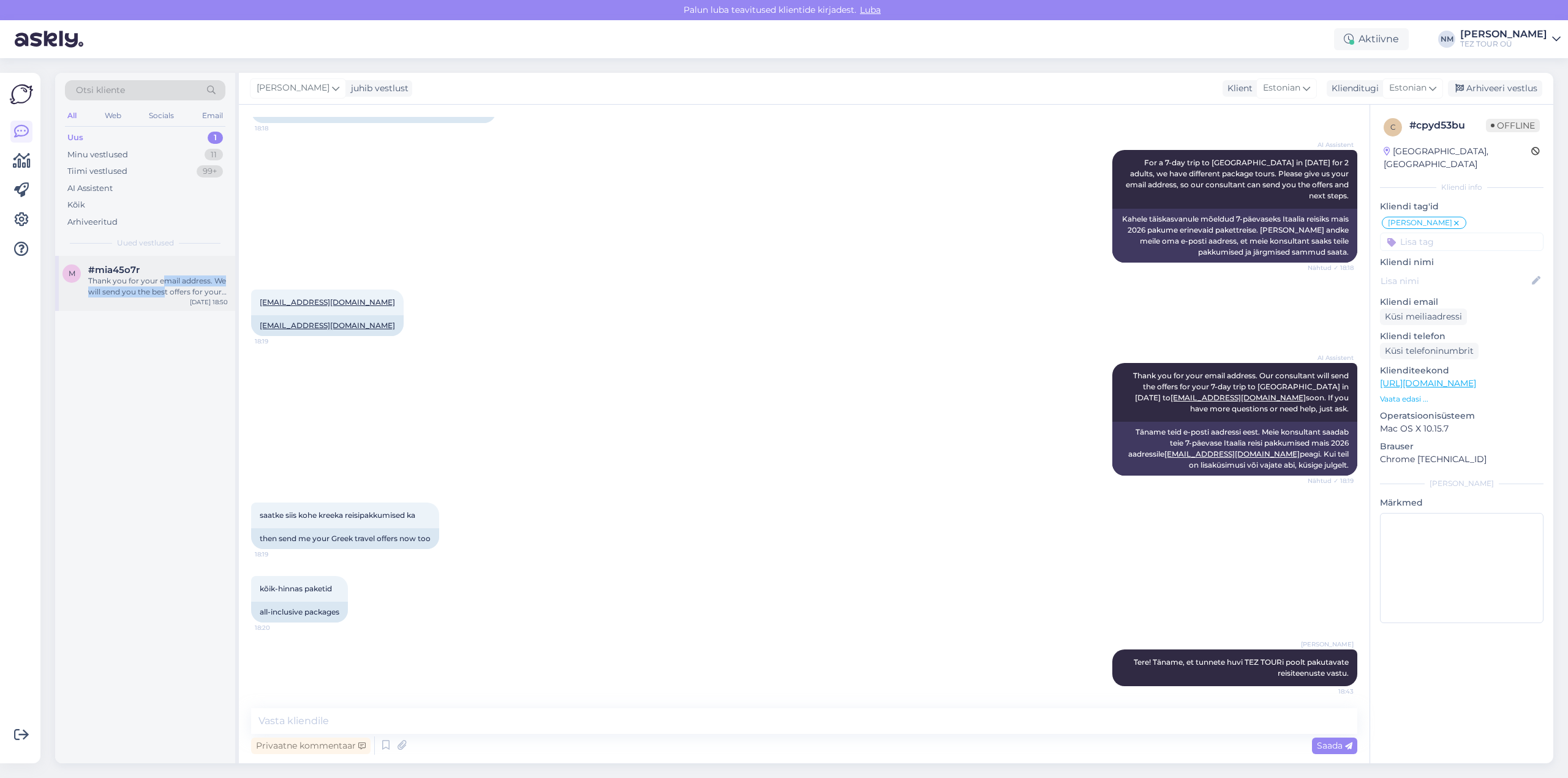
click at [166, 286] on div "Thank you for your email address. We will send you the best offers for your tri…" at bounding box center [158, 286] width 139 height 22
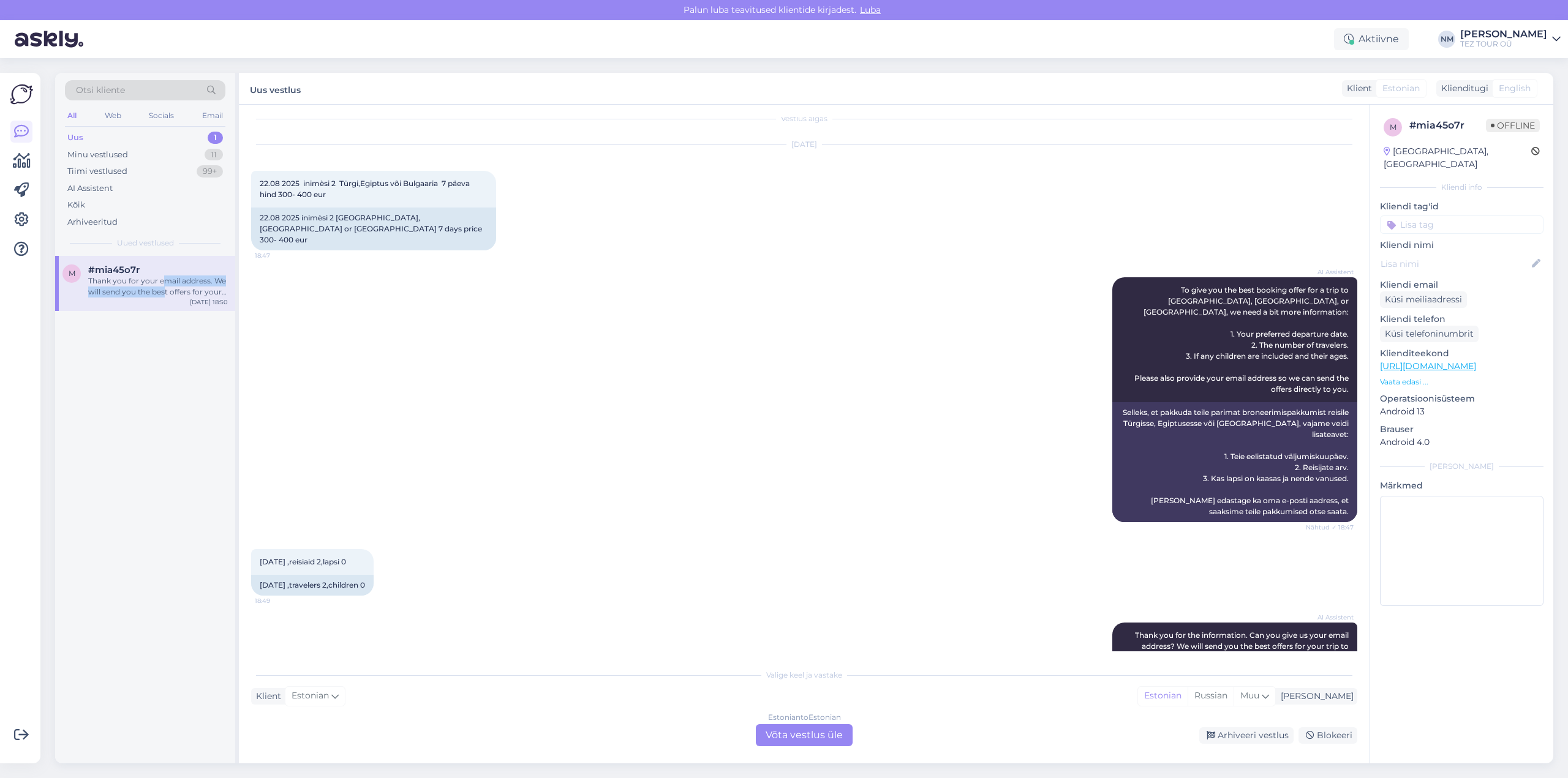
scroll to position [0, 0]
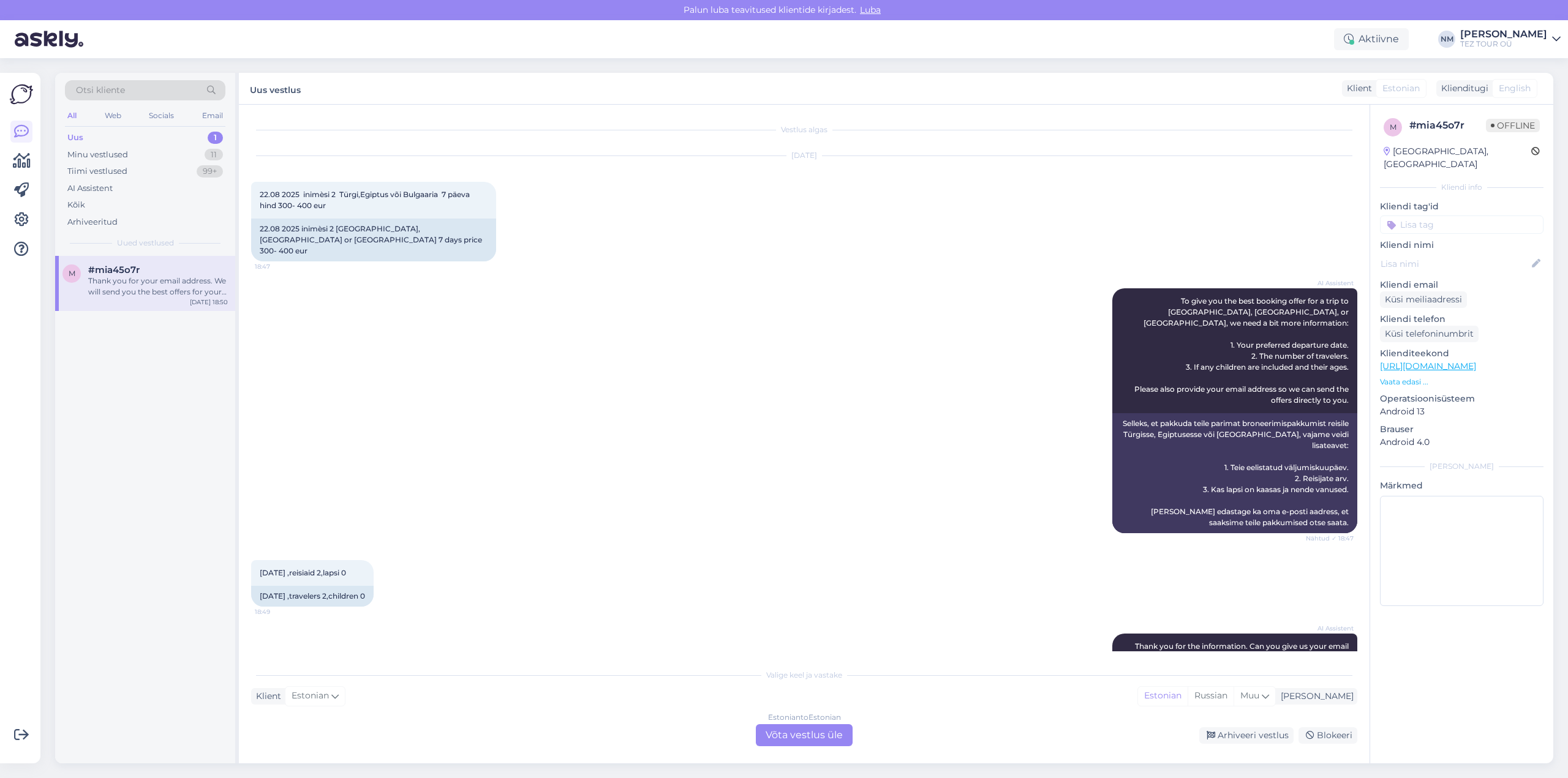
drag, startPoint x: 800, startPoint y: 730, endPoint x: 807, endPoint y: 728, distance: 7.3
click at [802, 729] on div "Estonian to Estonian Võta vestlus üle" at bounding box center [804, 736] width 97 height 22
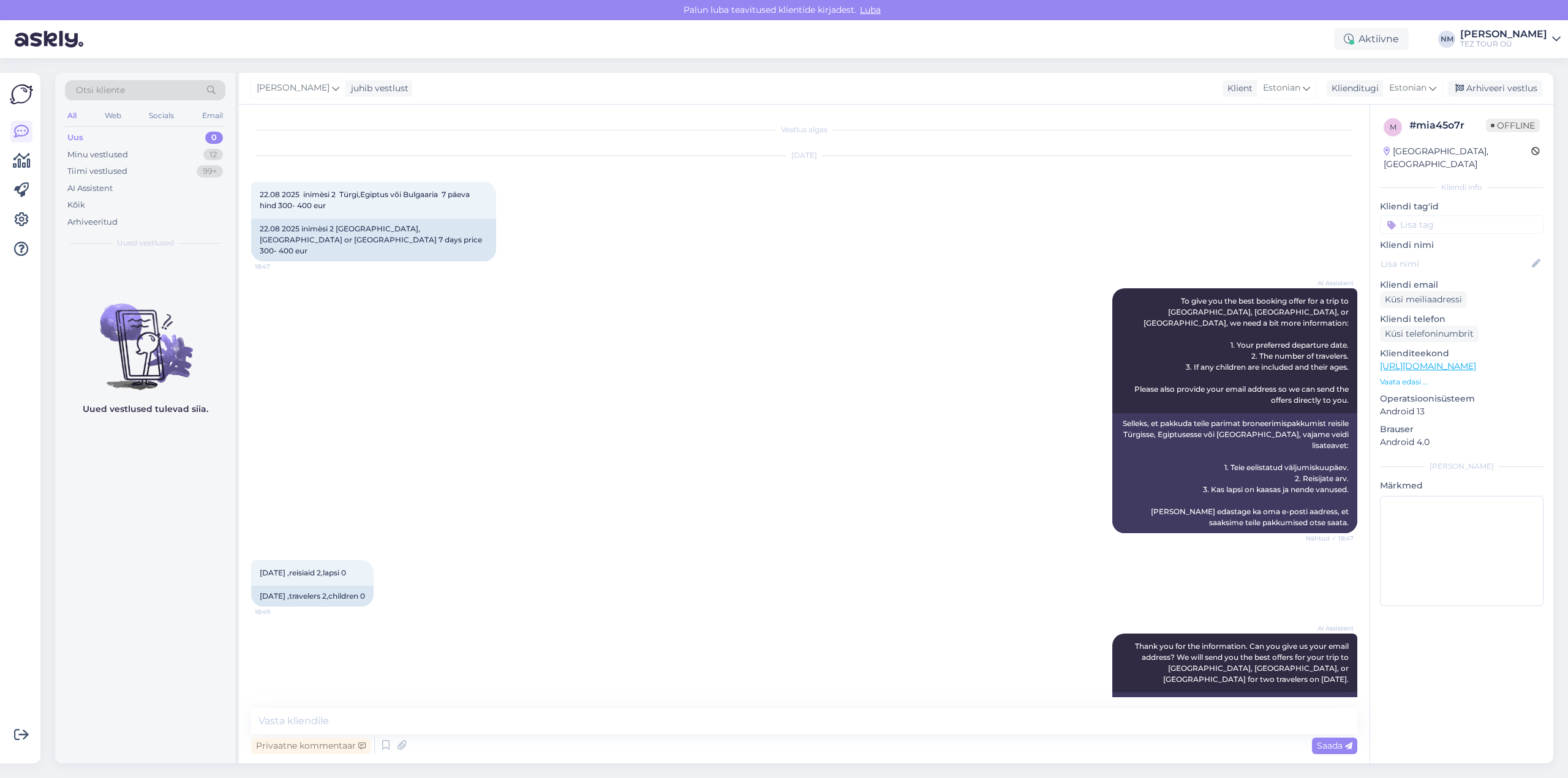
click at [1419, 216] on input at bounding box center [1462, 225] width 163 height 18
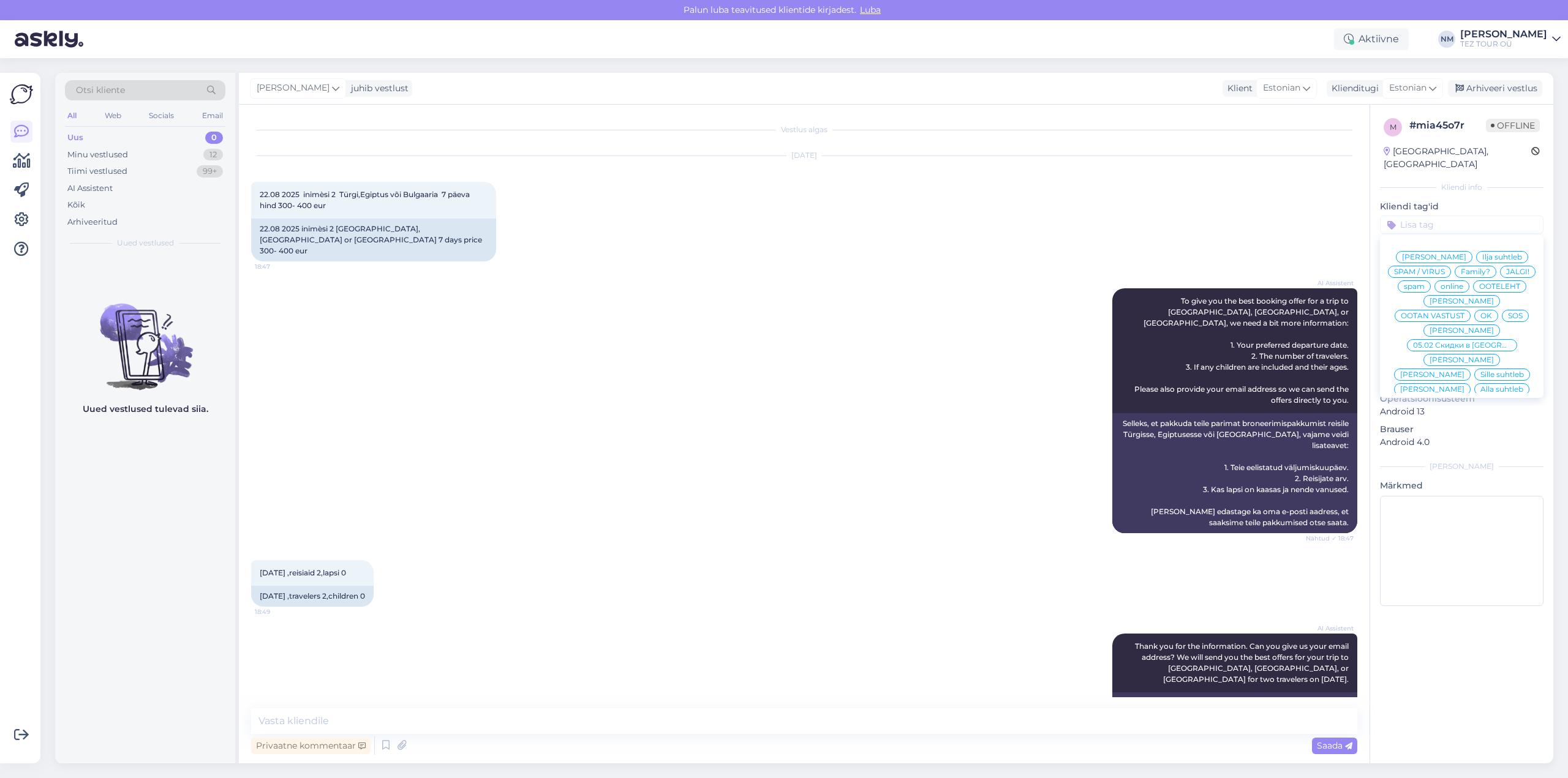
click at [1466, 416] on span "[PERSON_NAME]" at bounding box center [1462, 419] width 65 height 7
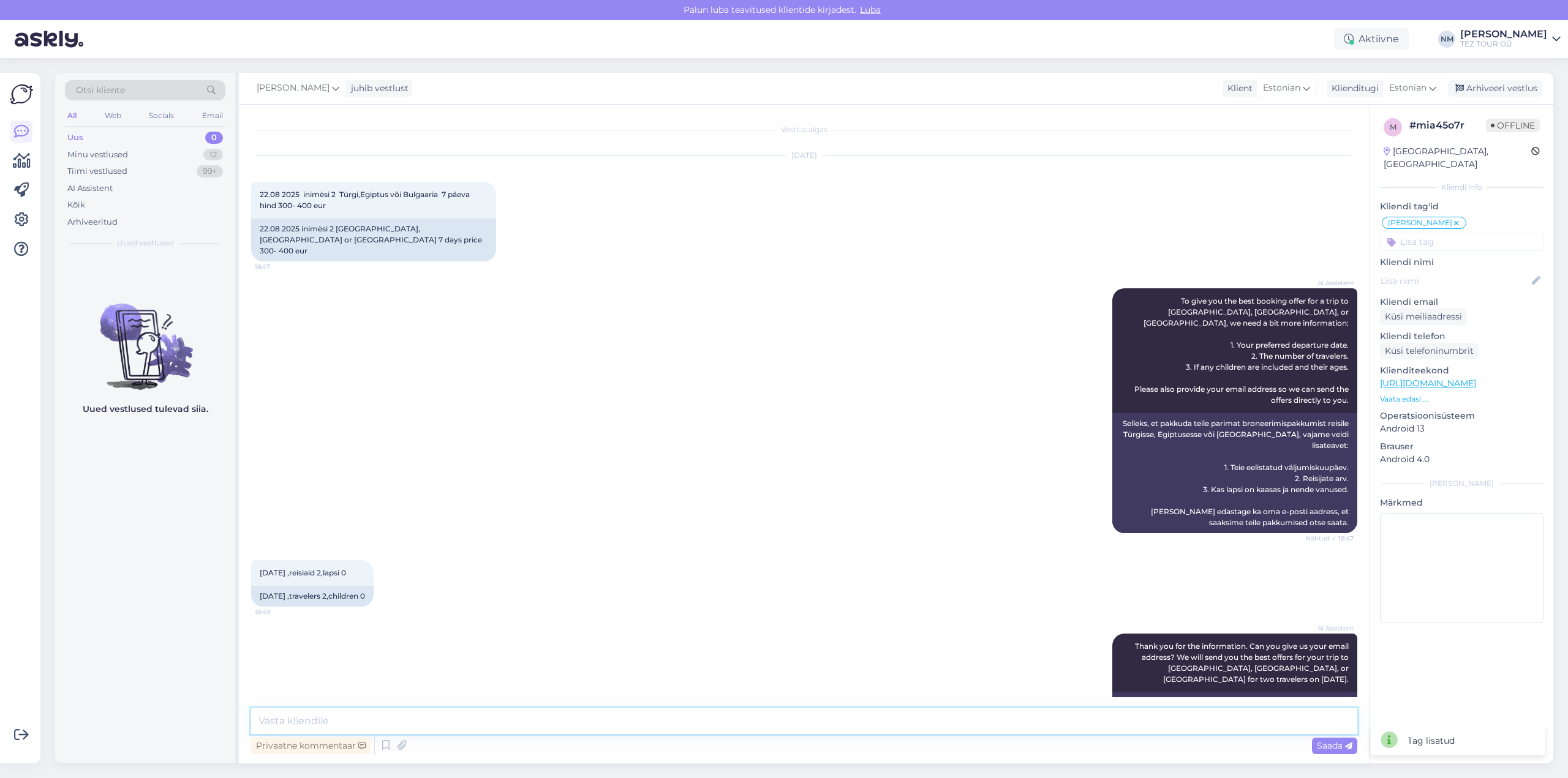
click at [270, 722] on textarea at bounding box center [805, 721] width 1107 height 26
paste textarea "Täname, et tunnete huvi TEZ TOURi poolt pakutavate reisiteenuste vastu."
type textarea "Tere! Täname, et tunnete huvi TEZ TOURi poolt pakutavate reisiteenuste vastu."
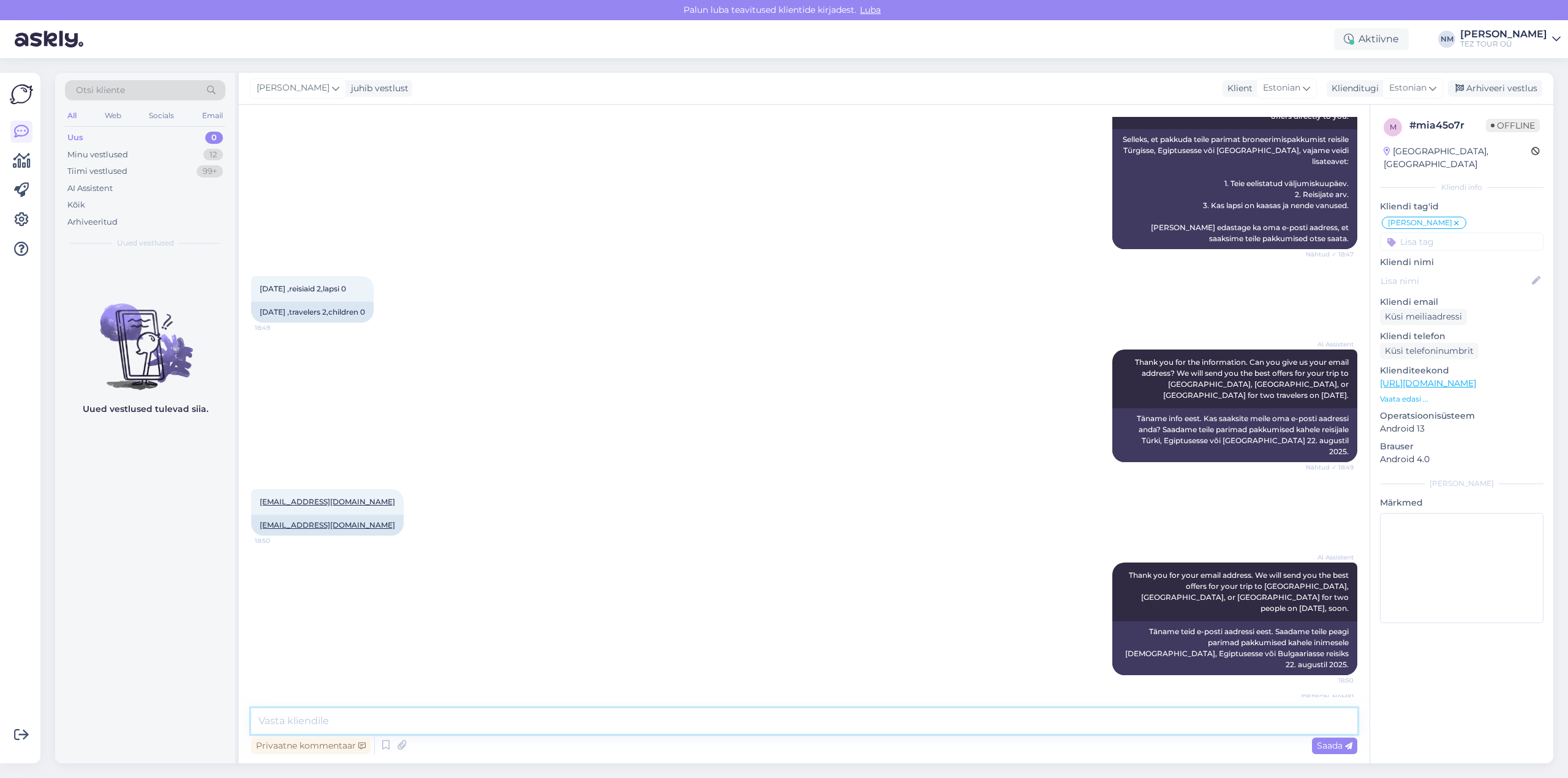
paste textarea "[PERSON_NAME] poolt soovitud perioodiks ei ole meil kahjuks enam edasi-tagasi l…"
type textarea "[PERSON_NAME] poolt soovitud perioodiks ei ole meil kahjuks enam edasi-tagasi l…"
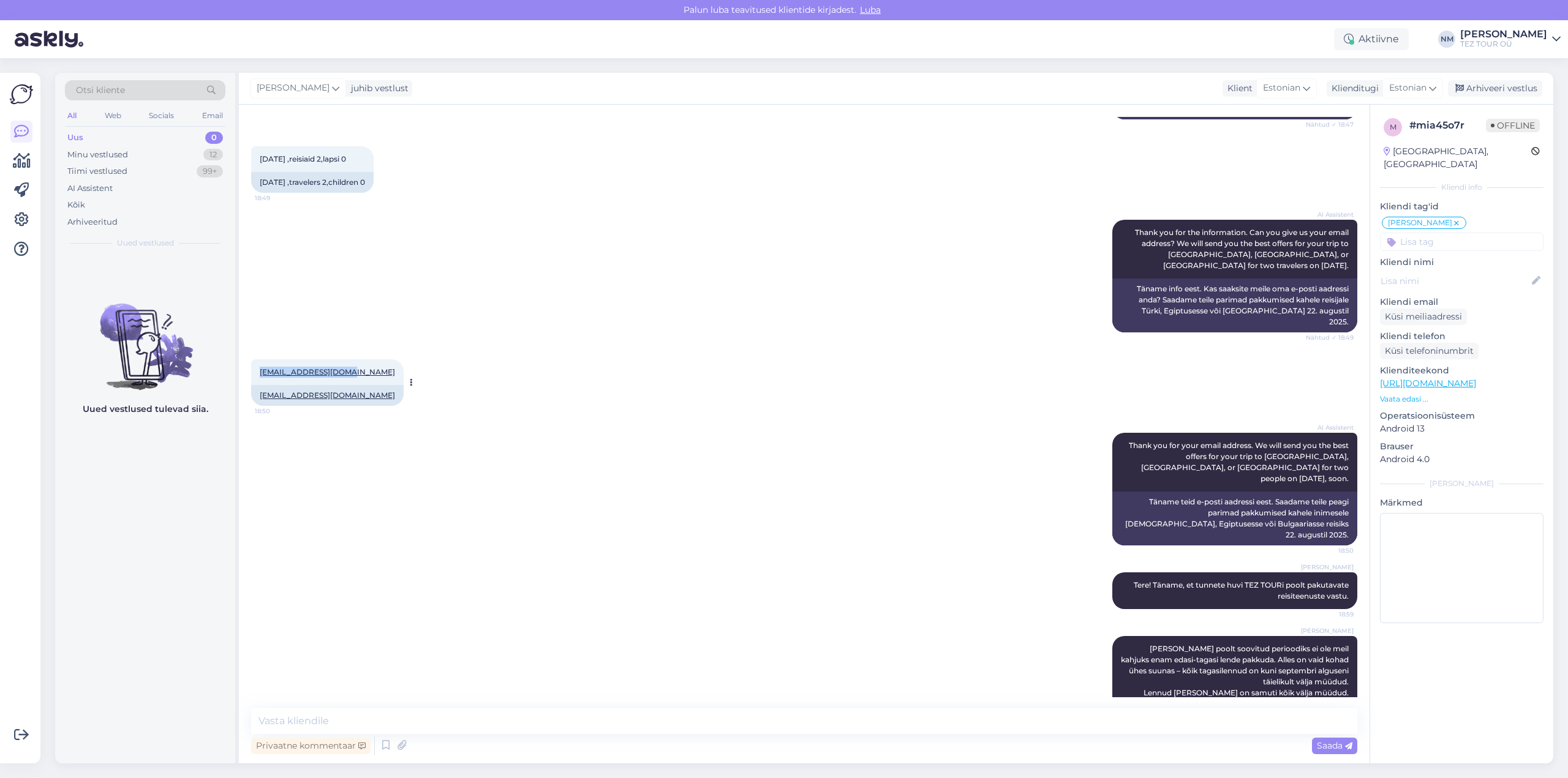
drag, startPoint x: 349, startPoint y: 342, endPoint x: 260, endPoint y: 338, distance: 89.1
click at [260, 359] on div "[EMAIL_ADDRESS][DOMAIN_NAME] 18:50" at bounding box center [328, 372] width 153 height 26
copy link "[EMAIL_ADDRESS][DOMAIN_NAME]"
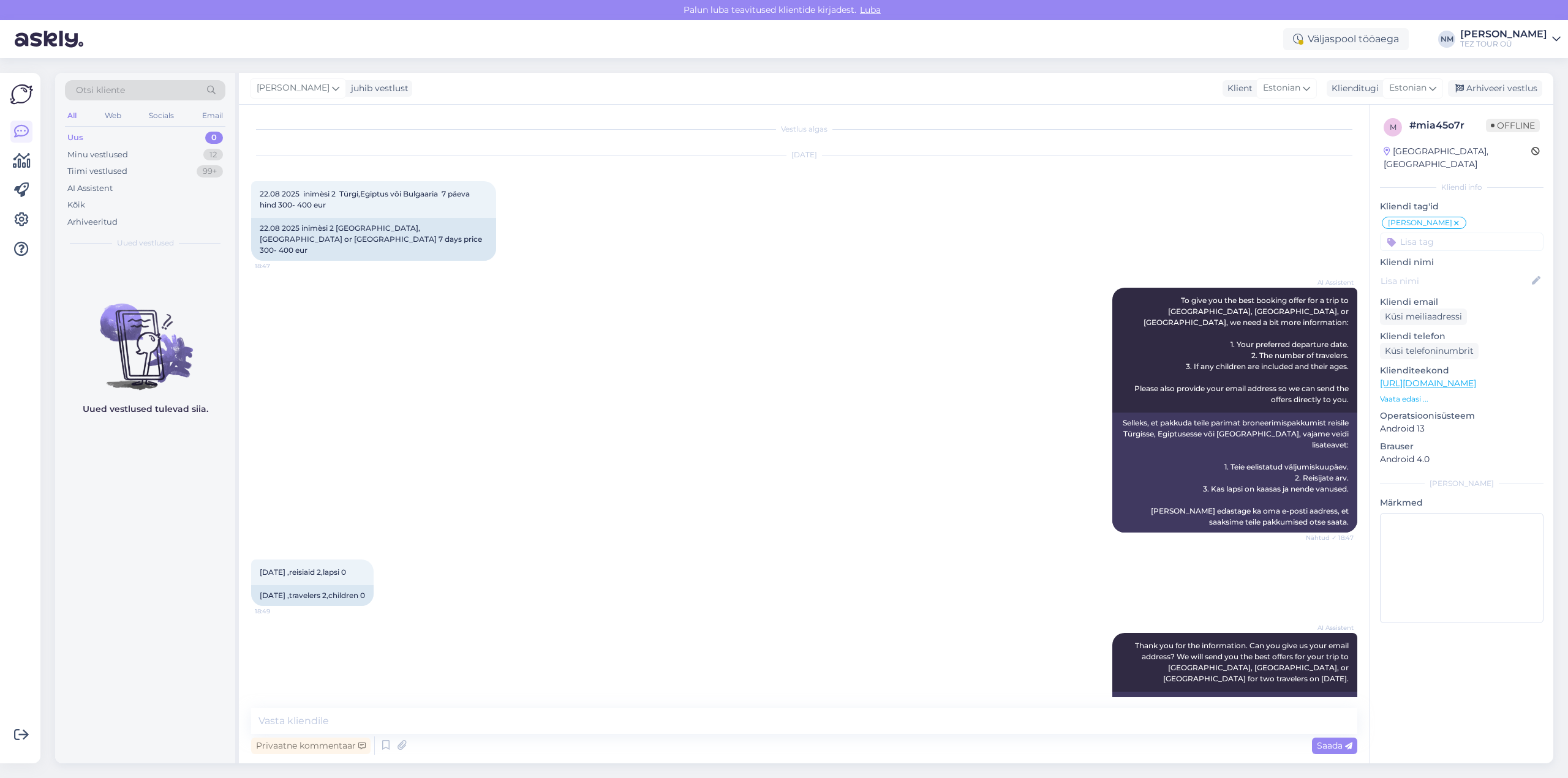
scroll to position [0, 0]
drag, startPoint x: 336, startPoint y: 206, endPoint x: 260, endPoint y: 194, distance: 76.9
click at [260, 194] on div "22.08 2025 inimèsi 2 Türgi,[GEOGRAPHIC_DATA] või Bulgaaria 7 päeva hind 300- 40…" at bounding box center [373, 200] width 245 height 36
copy span "22.08 2025 inimèsi 2 Türgi,Egiptus või Bulgaaria 7 päeva hind 300- 400 eur"
click at [264, 406] on div "AI Assistent To give you the best booking offer for a trip to [GEOGRAPHIC_DATA]…" at bounding box center [805, 411] width 1107 height 272
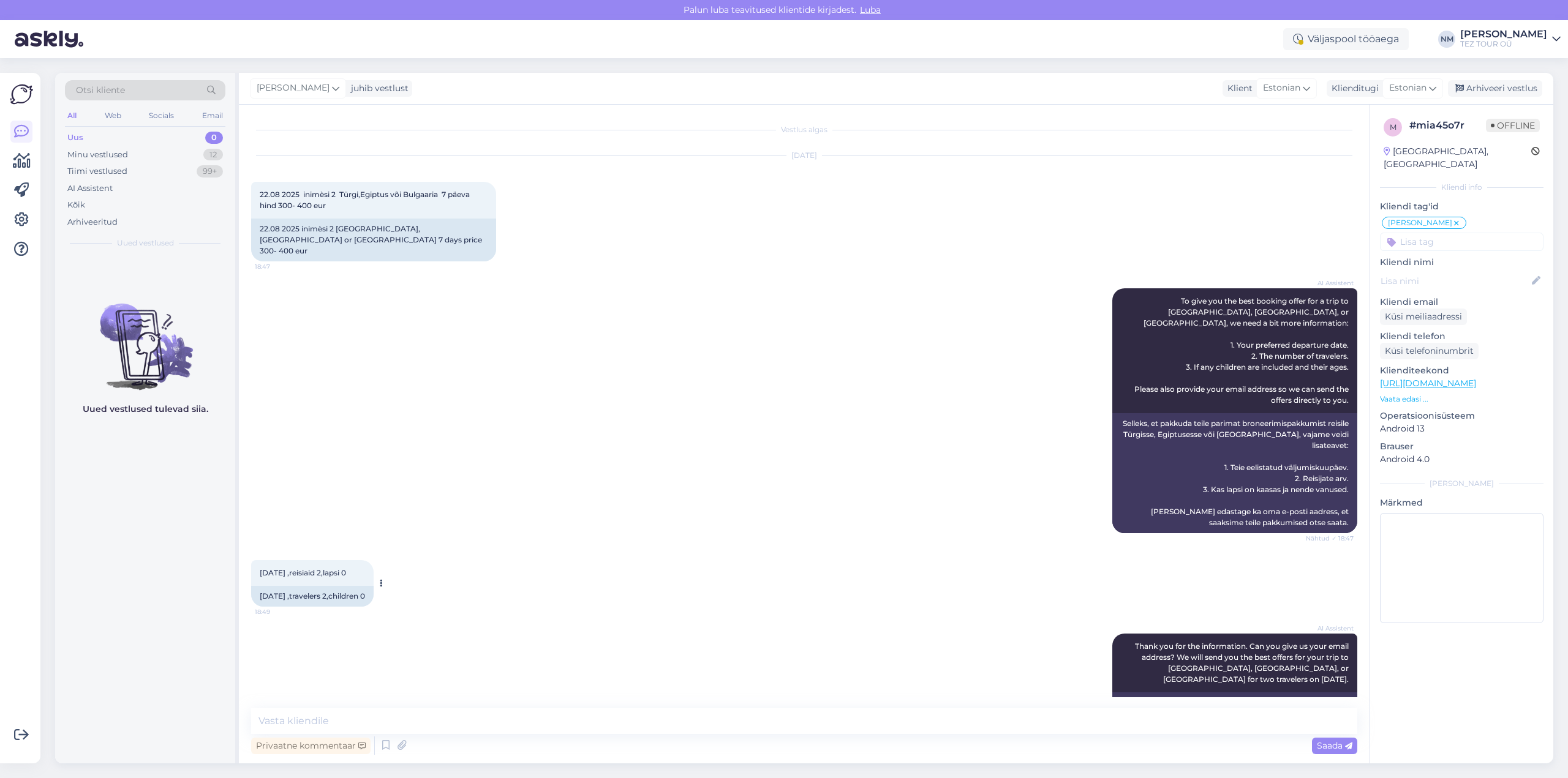
drag, startPoint x: 369, startPoint y: 552, endPoint x: 259, endPoint y: 552, distance: 110.0
click at [259, 561] on div "[DATE] ,reisiaid 2,lapsi 0 18:49" at bounding box center [313, 573] width 123 height 26
click at [317, 642] on div "AI Assistent Thank you for the information. Can you give us your email address?…" at bounding box center [805, 690] width 1107 height 139
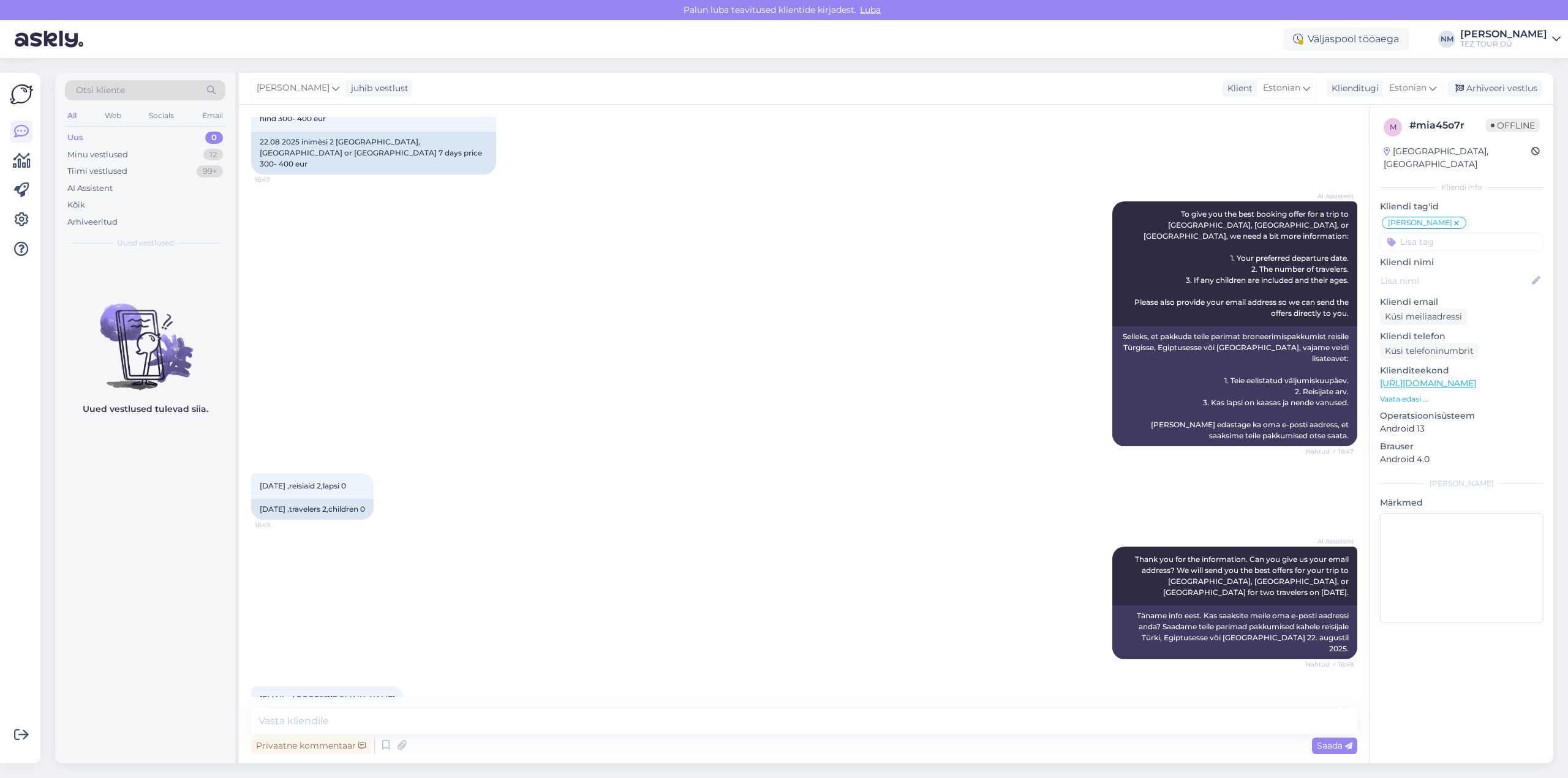
scroll to position [245, 0]
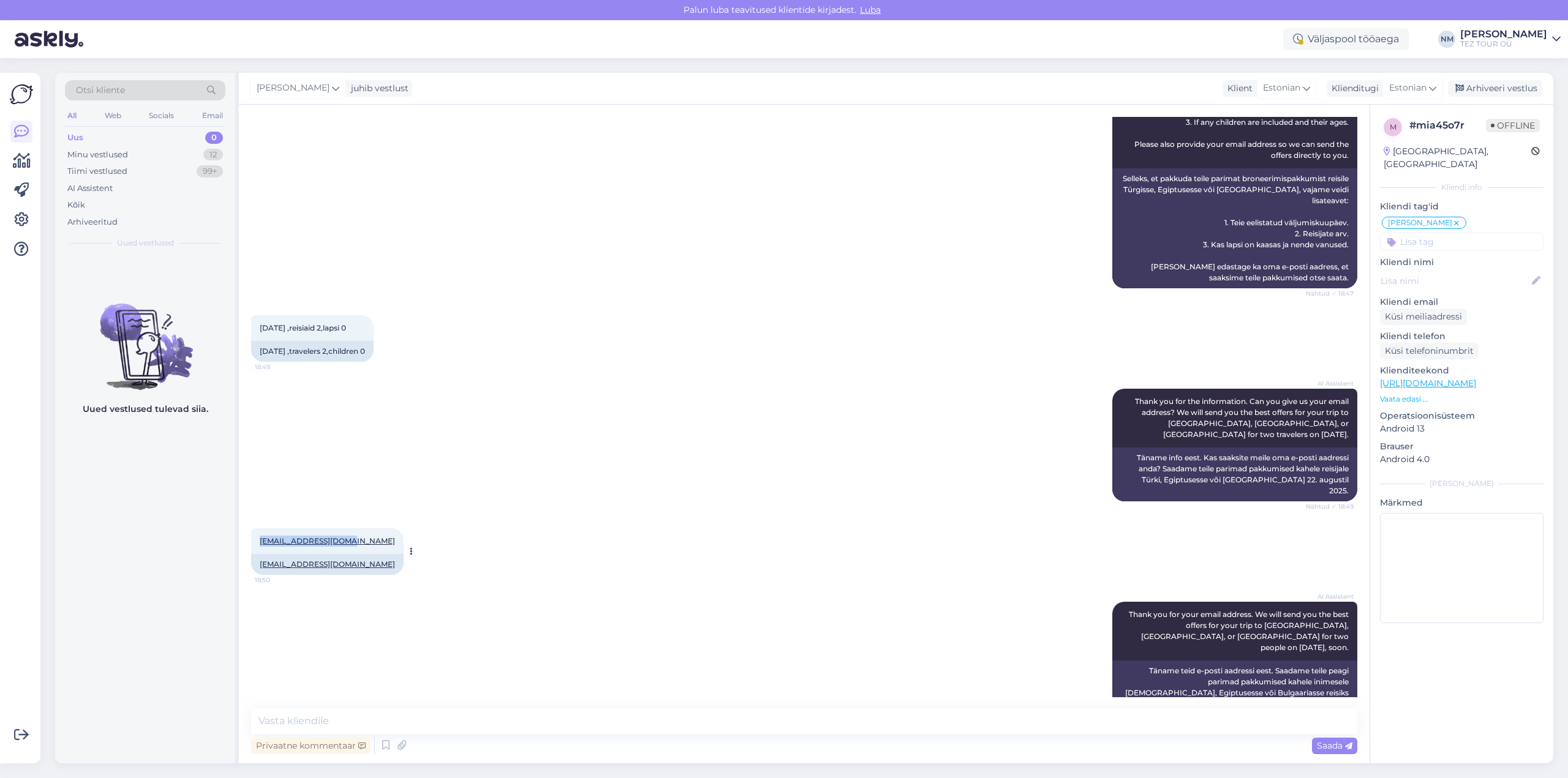
drag, startPoint x: 358, startPoint y: 510, endPoint x: 266, endPoint y: 513, distance: 92.0
click at [257, 528] on div "[EMAIL_ADDRESS][DOMAIN_NAME] 18:50" at bounding box center [328, 541] width 153 height 26
click at [500, 728] on div "[PERSON_NAME] Tere! Täname, et tunnete huvi TEZ TOURi poolt pakutavate reisitee…" at bounding box center [805, 760] width 1107 height 64
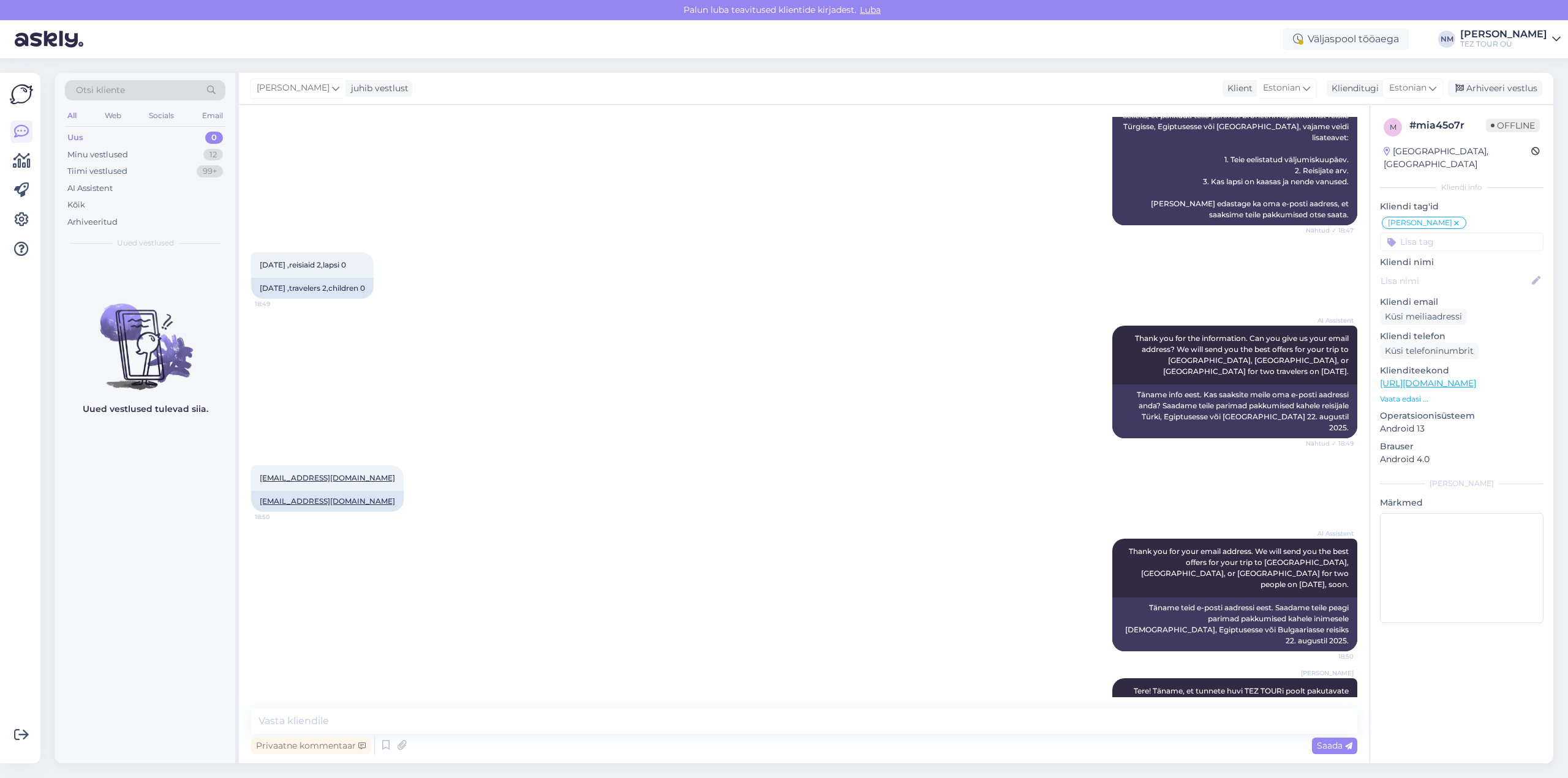
scroll to position [414, 0]
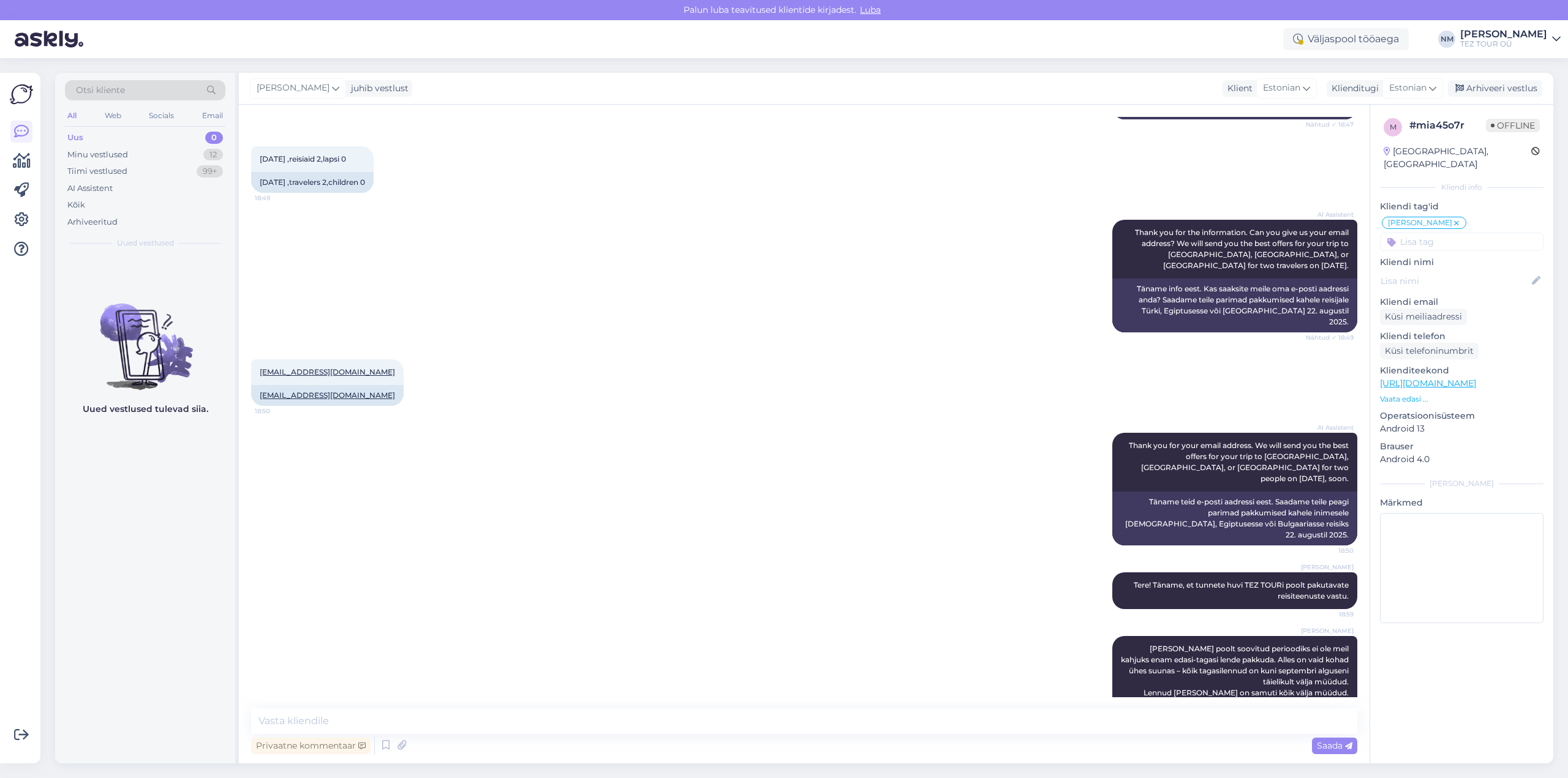
drag, startPoint x: 1244, startPoint y: 339, endPoint x: 1256, endPoint y: 360, distance: 24.2
click at [1244, 346] on div "[EMAIL_ADDRESS][DOMAIN_NAME] 18:50 [EMAIL_ADDRESS][DOMAIN_NAME]" at bounding box center [805, 382] width 1107 height 74
drag, startPoint x: 1123, startPoint y: 530, endPoint x: 1322, endPoint y: 544, distance: 199.5
click at [1344, 572] on div "[PERSON_NAME] Tere! Täname, et tunnete huvi TEZ TOURi poolt pakutavate reisitee…" at bounding box center [1234, 591] width 245 height 36
drag, startPoint x: 1227, startPoint y: 656, endPoint x: 1216, endPoint y: 648, distance: 13.6
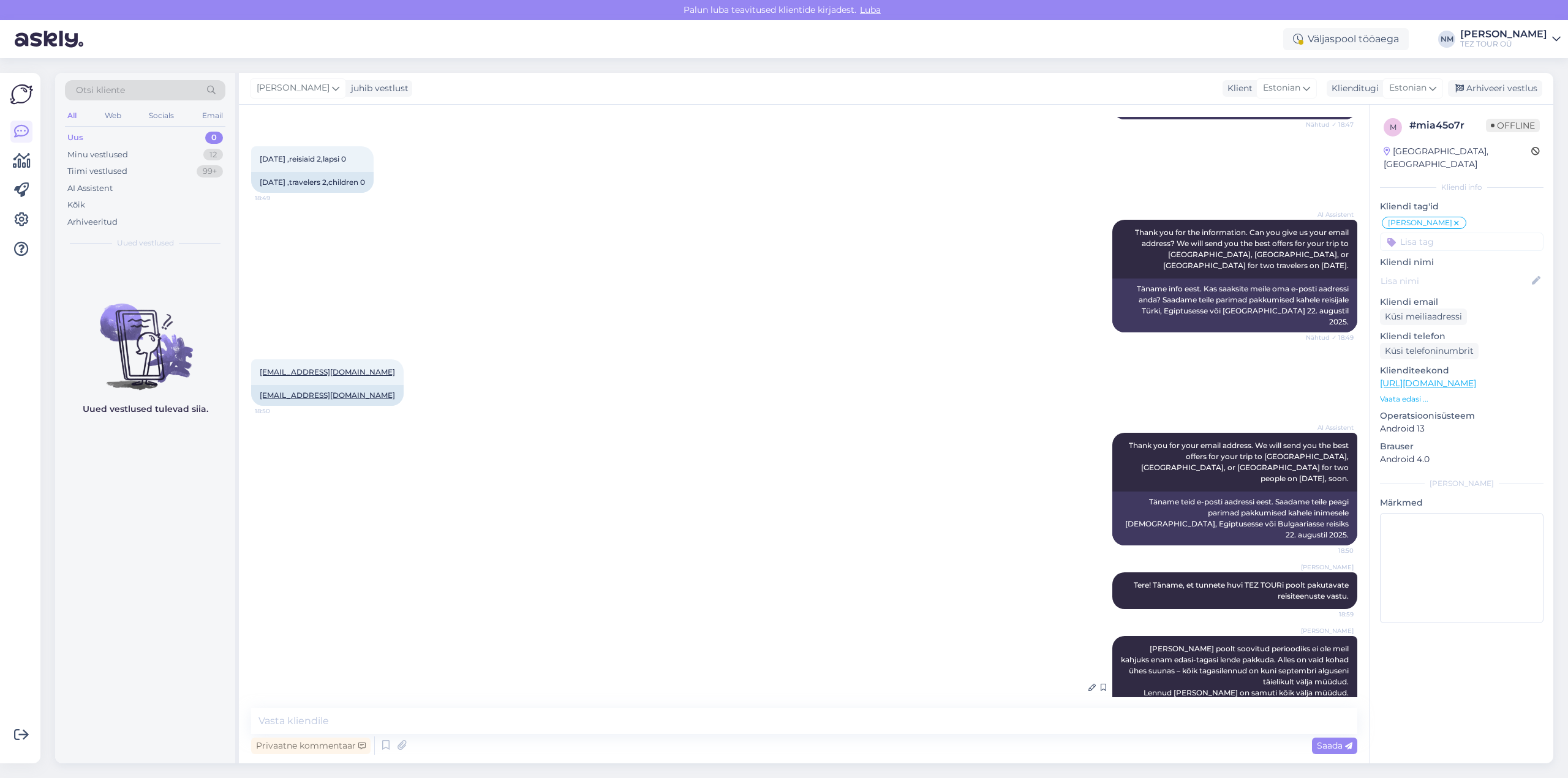
click at [1227, 655] on span "[PERSON_NAME] poolt soovitud perioodiks ei ole meil kahjuks enam edasi-tagasi l…" at bounding box center [1235, 688] width 230 height 86
drag, startPoint x: 1132, startPoint y: 591, endPoint x: 1342, endPoint y: 673, distance: 225.4
click at [1342, 673] on div "[PERSON_NAME] [PERSON_NAME] poolt soovitud perioodiks ei ole meil kahjuks enam …" at bounding box center [1234, 688] width 245 height 103
